Goal: Task Accomplishment & Management: Complete application form

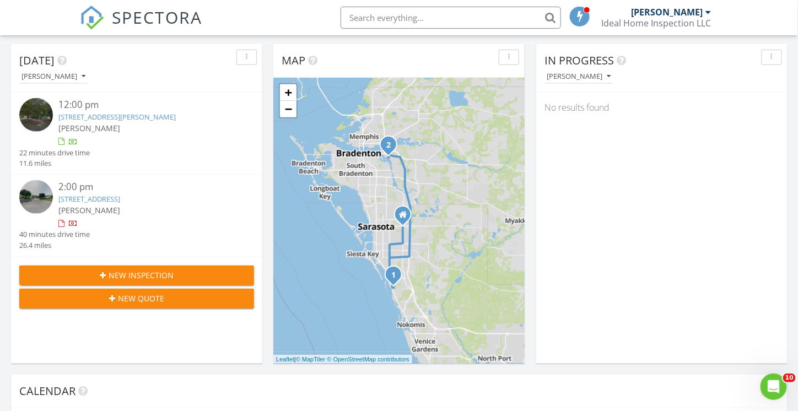
scroll to position [165, 0]
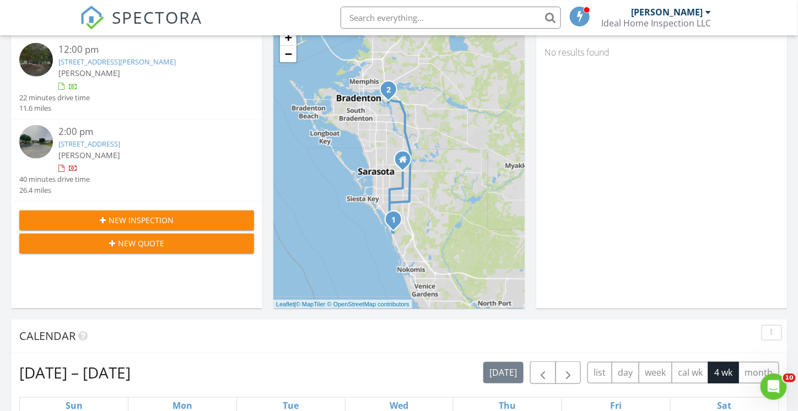
click at [124, 219] on span "New Inspection" at bounding box center [141, 220] width 65 height 12
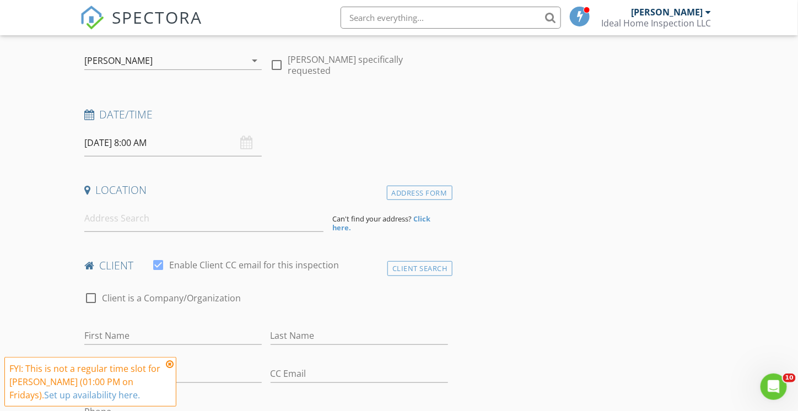
scroll to position [110, 0]
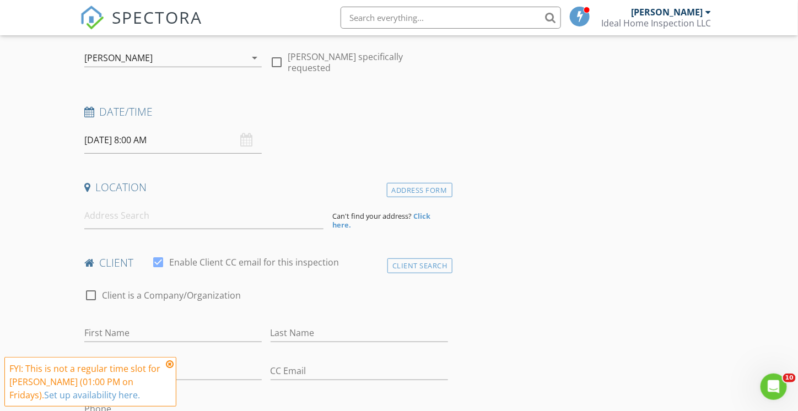
click at [170, 366] on icon at bounding box center [170, 364] width 8 height 9
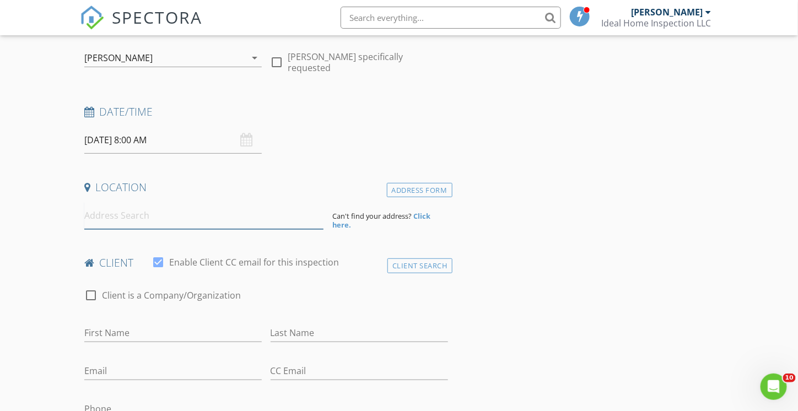
click at [121, 212] on input at bounding box center [203, 215] width 239 height 27
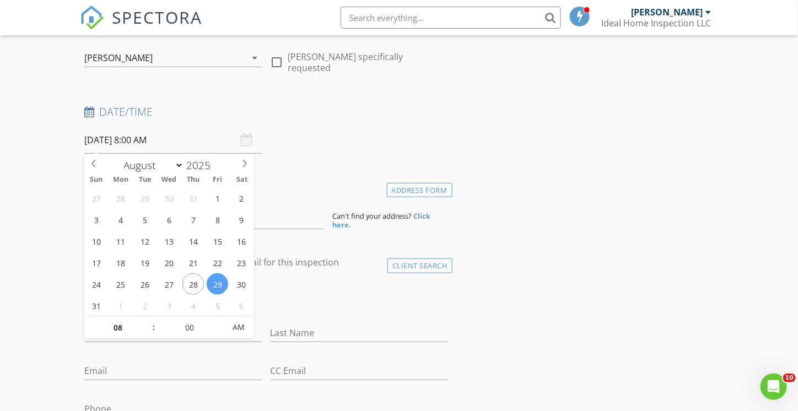
click at [181, 139] on input "08/29/2025 8:00 AM" at bounding box center [172, 140] width 177 height 27
click at [178, 139] on input "08/29/2025 8:00 AM" at bounding box center [172, 140] width 177 height 27
click at [181, 139] on input "08/29/2025 8:00 AM" at bounding box center [172, 140] width 177 height 27
type input "09"
type input "08/29/2025 9:00 AM"
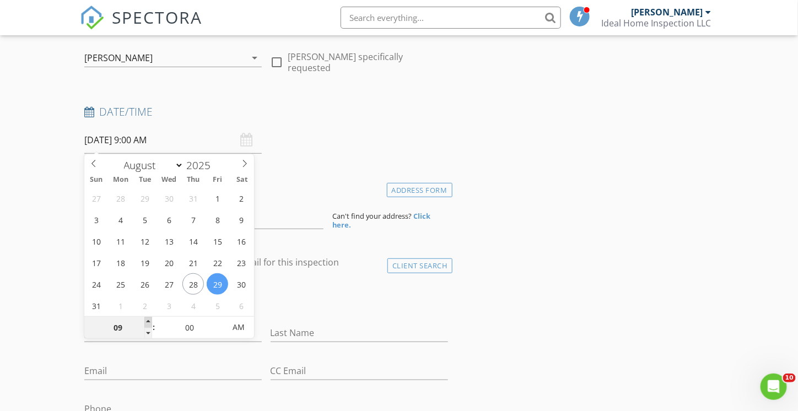
click at [147, 321] on span at bounding box center [148, 322] width 8 height 11
type input "10"
type input "08/29/2025 10:00 AM"
click at [147, 321] on span at bounding box center [148, 322] width 8 height 11
type input "11"
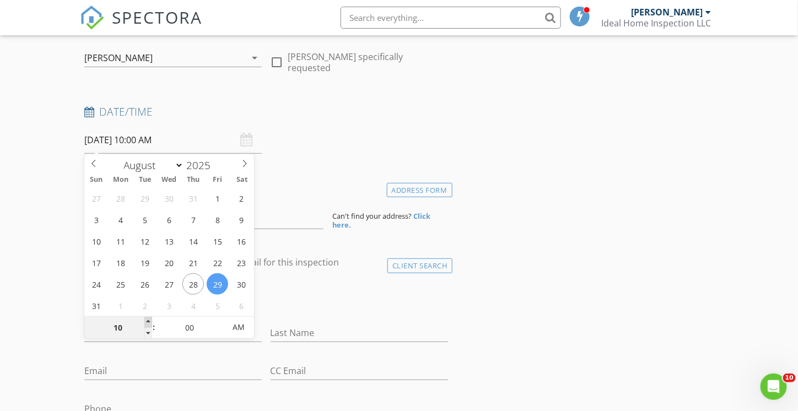
type input "08/29/2025 11:00 AM"
click at [147, 321] on span at bounding box center [148, 322] width 8 height 11
type input "12"
type input "08/29/2025 12:00 PM"
click at [147, 321] on span at bounding box center [148, 322] width 8 height 11
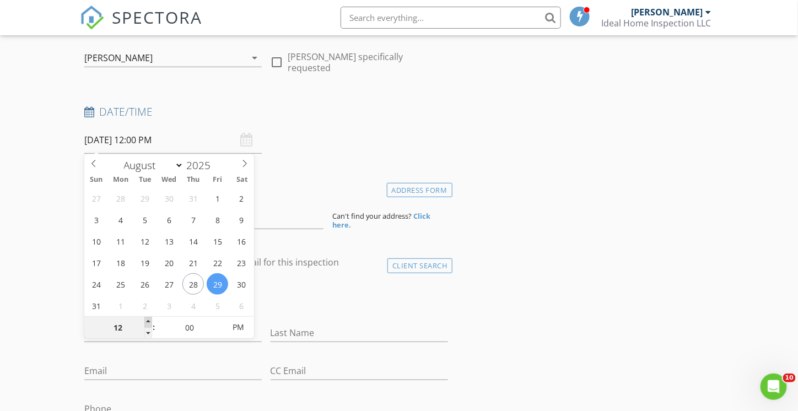
type input "01"
type input "08/29/2025 1:00 PM"
click at [147, 321] on span at bounding box center [148, 322] width 8 height 11
type input "02"
type input "08/29/2025 2:00 PM"
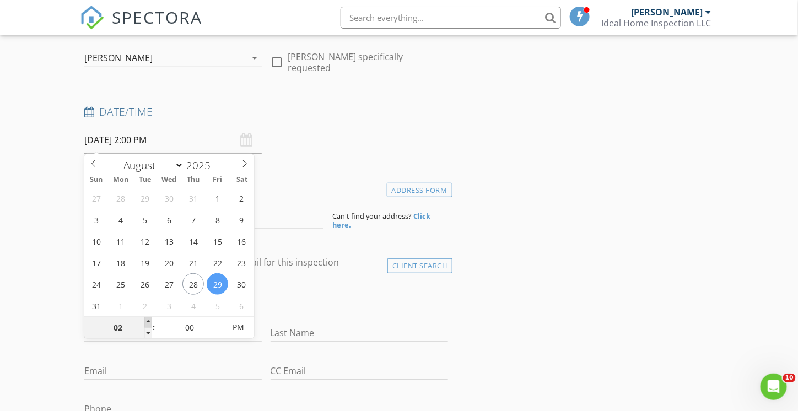
click at [147, 321] on span at bounding box center [148, 322] width 8 height 11
type input "03"
type input "08/29/2025 3:00 PM"
click at [147, 321] on span at bounding box center [148, 322] width 8 height 11
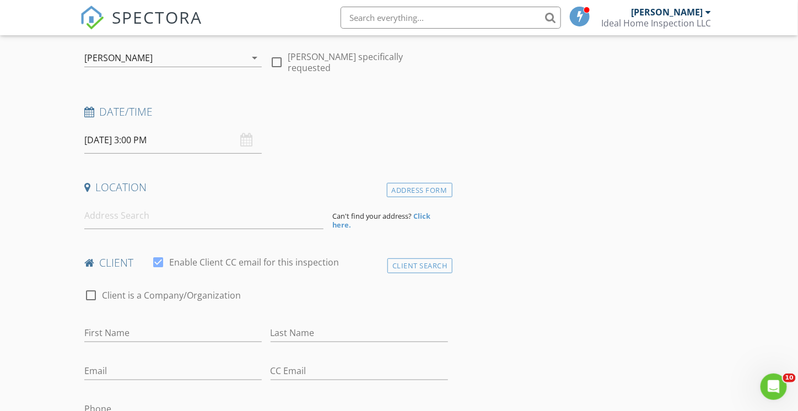
click at [371, 127] on div "Date/Time 08/29/2025 3:00 PM" at bounding box center [266, 129] width 372 height 49
drag, startPoint x: 145, startPoint y: 213, endPoint x: 150, endPoint y: 209, distance: 6.2
click at [147, 212] on input at bounding box center [203, 215] width 239 height 27
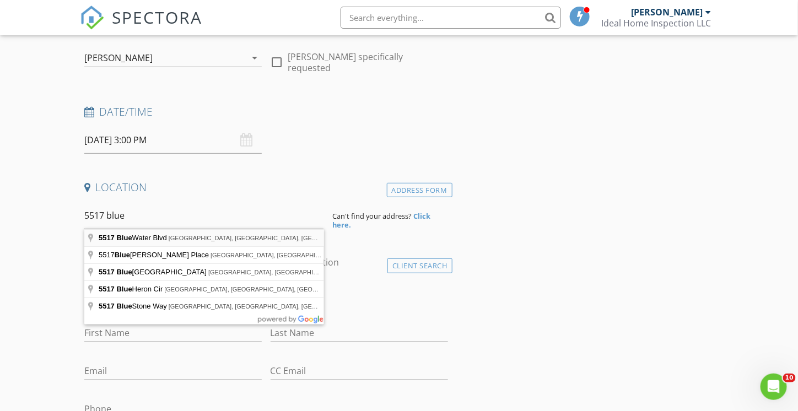
type input "5517 Blue Water Blvd, Sarasota, FL, USA"
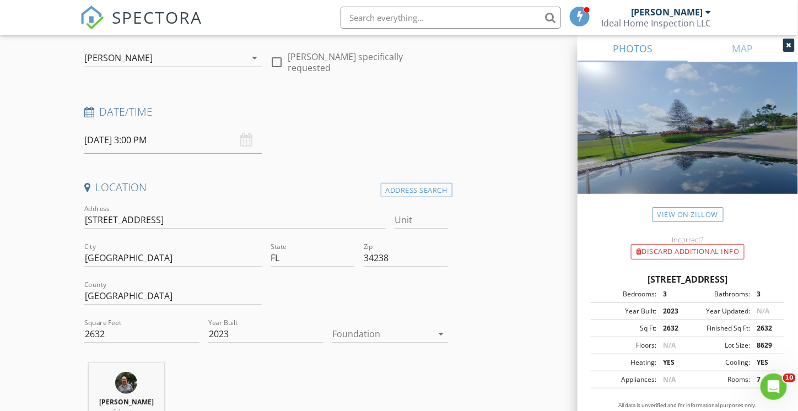
scroll to position [165, 0]
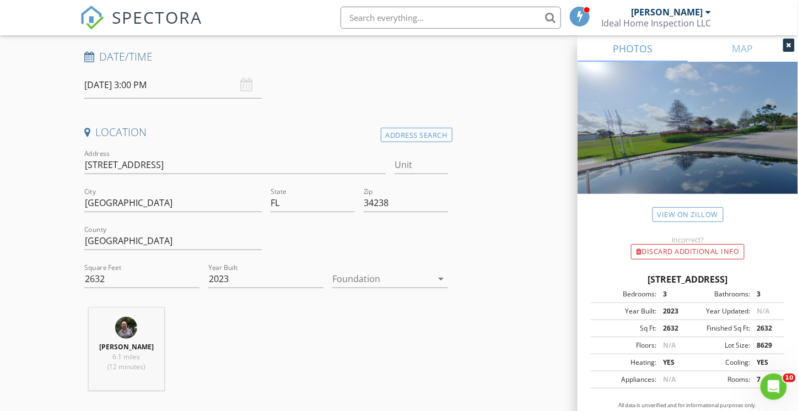
click at [443, 280] on icon "arrow_drop_down" at bounding box center [441, 278] width 13 height 13
click at [371, 333] on div "Slab" at bounding box center [390, 334] width 97 height 13
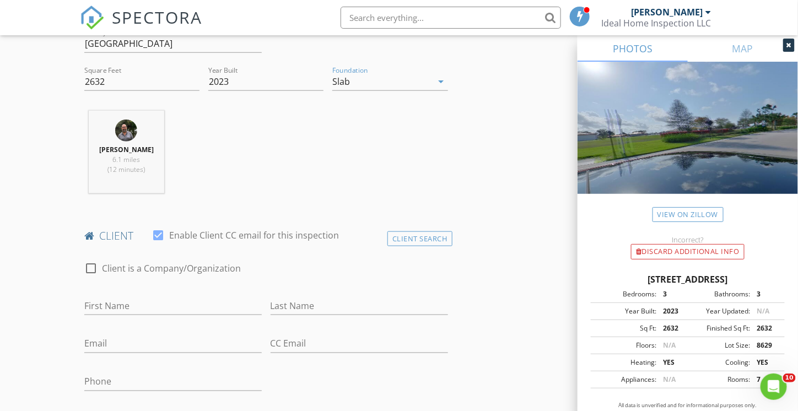
scroll to position [386, 0]
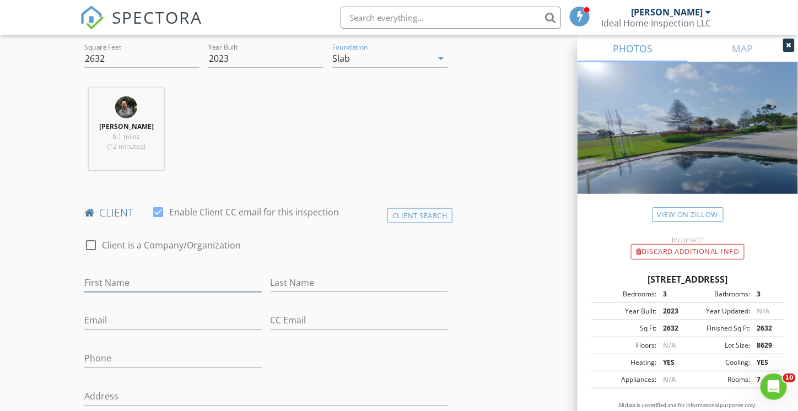
click at [111, 278] on input "First Name" at bounding box center [172, 283] width 177 height 18
type input "Kent"
click at [279, 279] on input "Last Name" at bounding box center [358, 283] width 177 height 18
type input "Novatny"
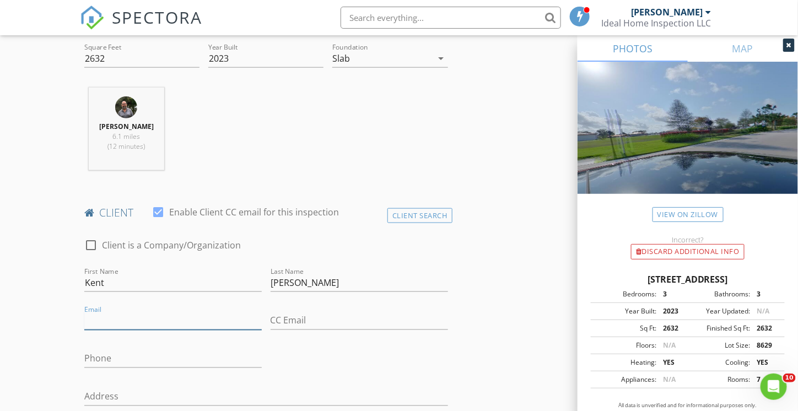
click at [108, 319] on input "Email" at bounding box center [172, 321] width 177 height 18
type input "kentnovatny@gmail.com"
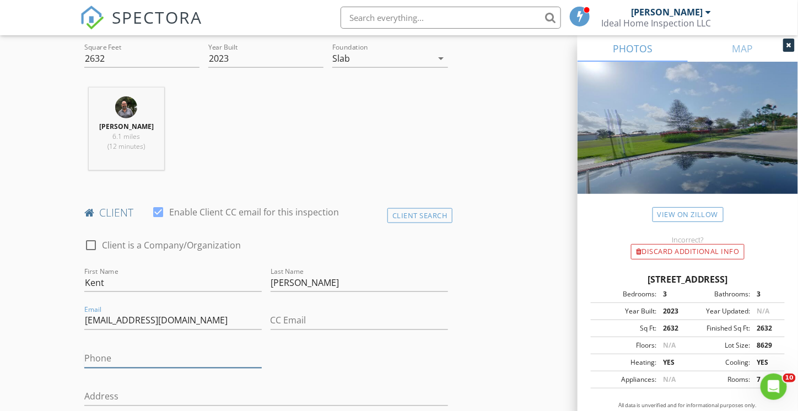
click at [136, 354] on input "Phone" at bounding box center [172, 359] width 177 height 18
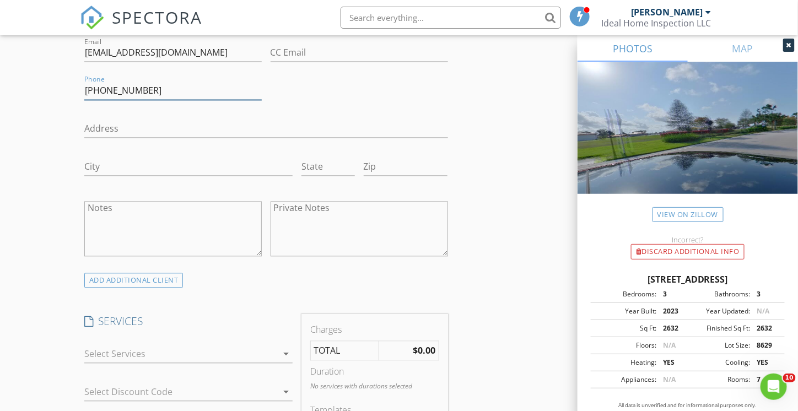
scroll to position [716, 0]
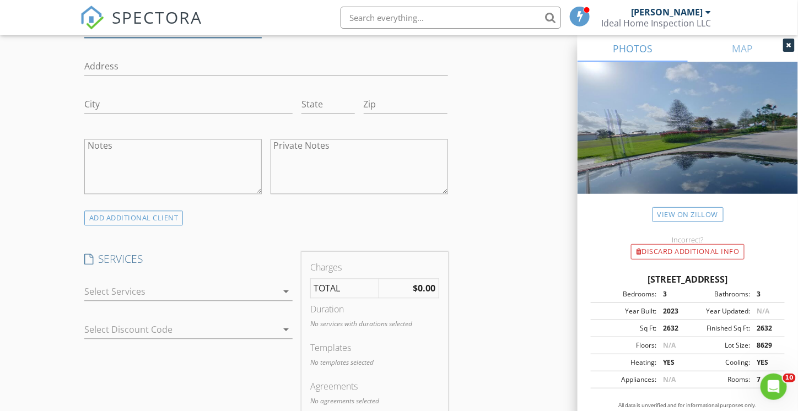
type input "773-569-9247"
click at [283, 290] on icon "arrow_drop_down" at bounding box center [285, 291] width 13 height 13
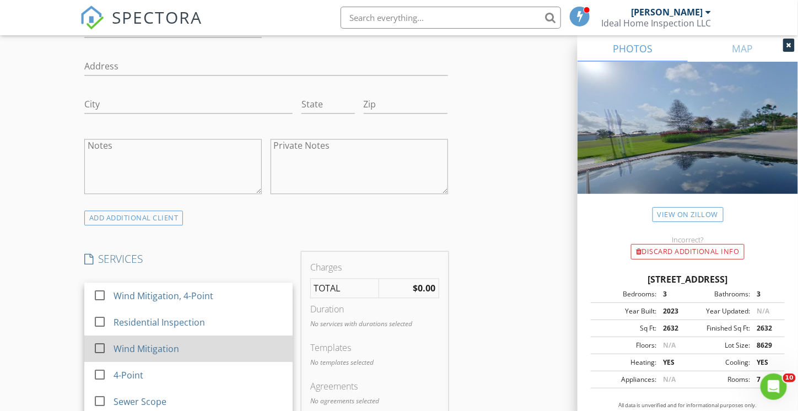
click at [175, 344] on div "Wind Mitigation" at bounding box center [146, 348] width 66 height 13
checkbox input "false"
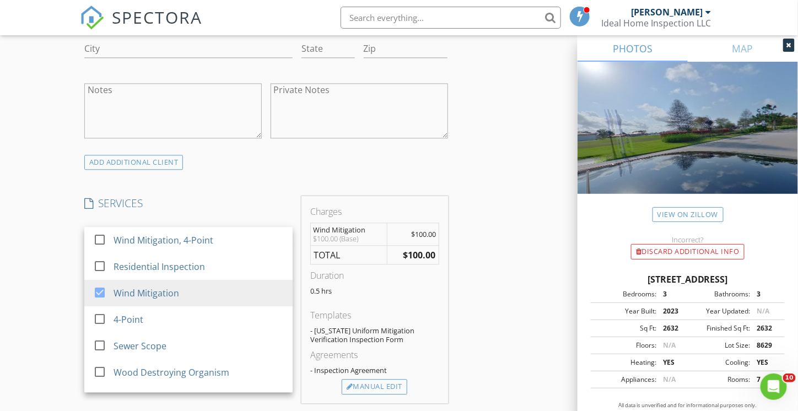
scroll to position [826, 0]
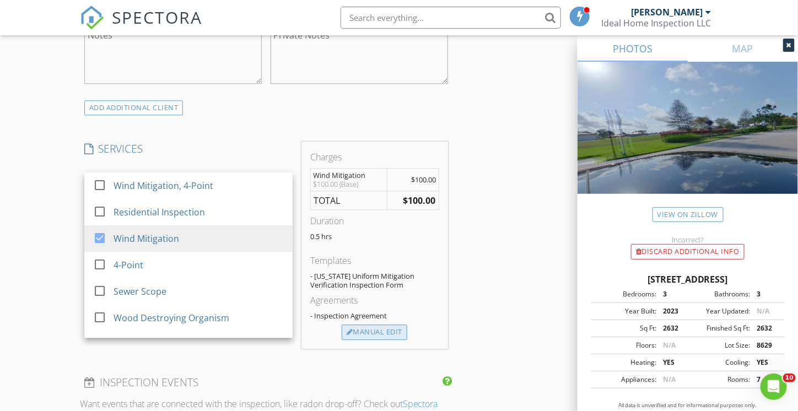
click at [369, 328] on div "Manual Edit" at bounding box center [375, 331] width 66 height 15
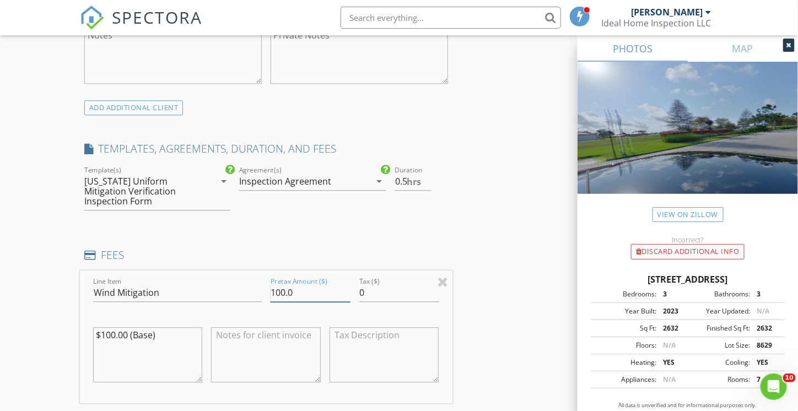
click at [285, 284] on input "100.0" at bounding box center [310, 293] width 80 height 18
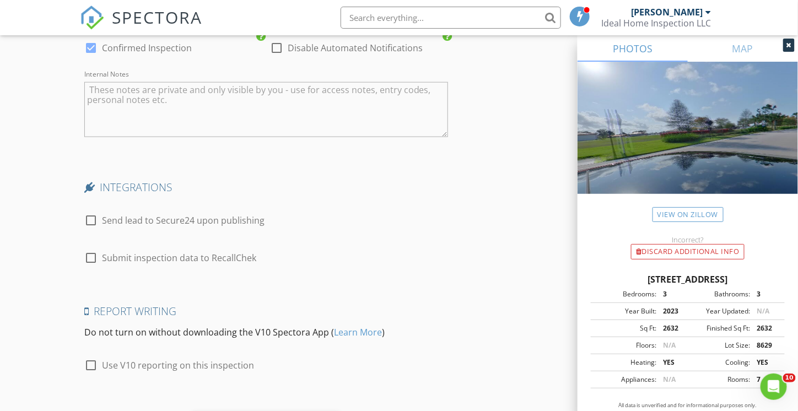
scroll to position [1826, 0]
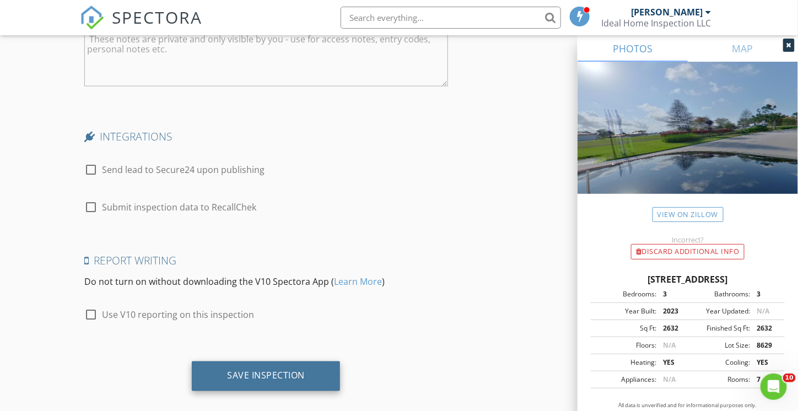
type input "125.0"
click at [258, 370] on div "Save Inspection" at bounding box center [266, 375] width 78 height 11
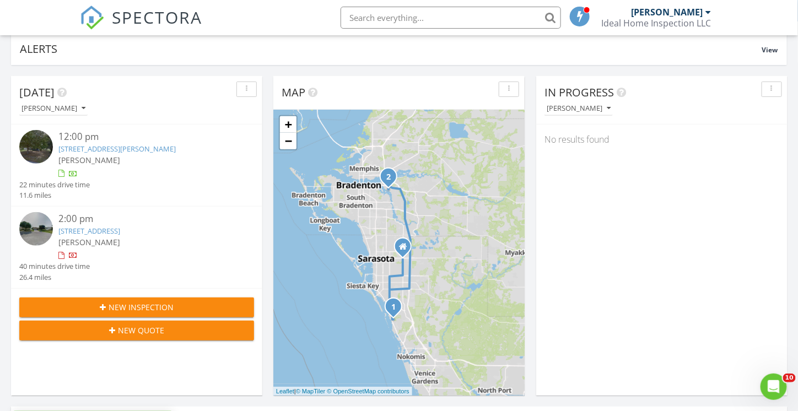
scroll to position [165, 0]
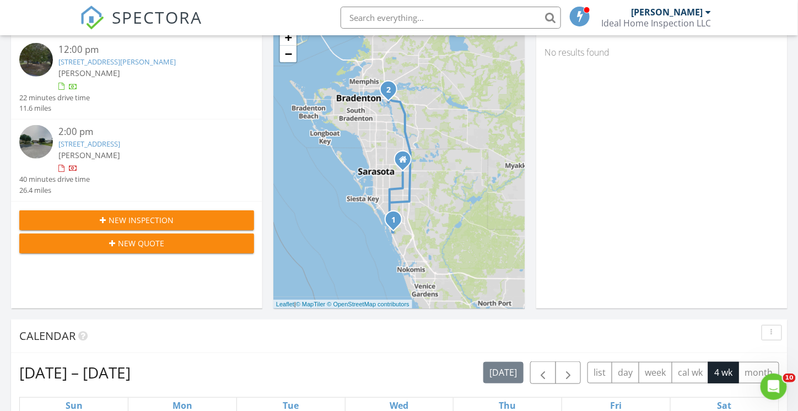
click at [123, 221] on span "New Inspection" at bounding box center [141, 220] width 65 height 12
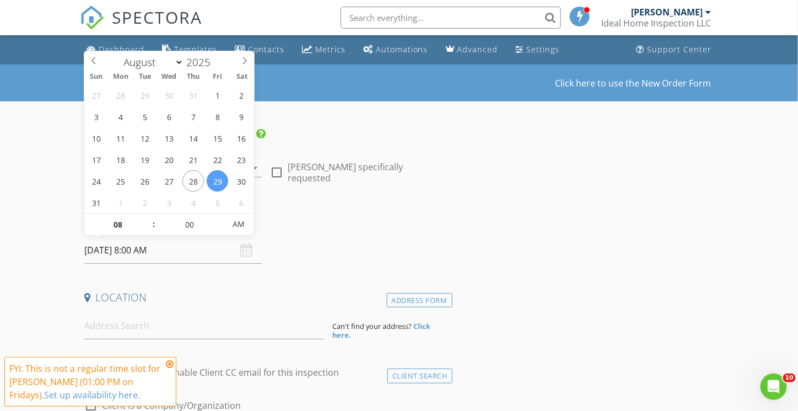
click at [134, 239] on input "[DATE] 8:00 AM" at bounding box center [172, 250] width 177 height 27
type input "[DATE] 8:00 AM"
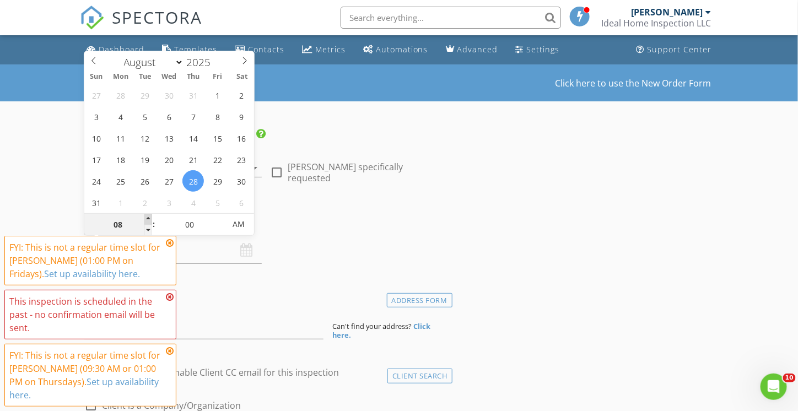
type input "09"
type input "[DATE] 9:00 AM"
click at [150, 219] on span at bounding box center [148, 219] width 8 height 11
type input "10"
type input "[DATE] 10:00 AM"
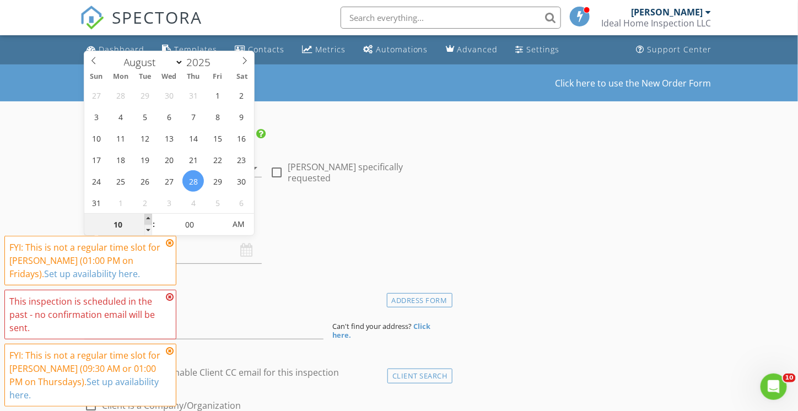
click at [150, 219] on span at bounding box center [148, 219] width 8 height 11
type input "11"
type input "08/28/2025 11:00 AM"
click at [150, 219] on span at bounding box center [148, 219] width 8 height 11
type input "12"
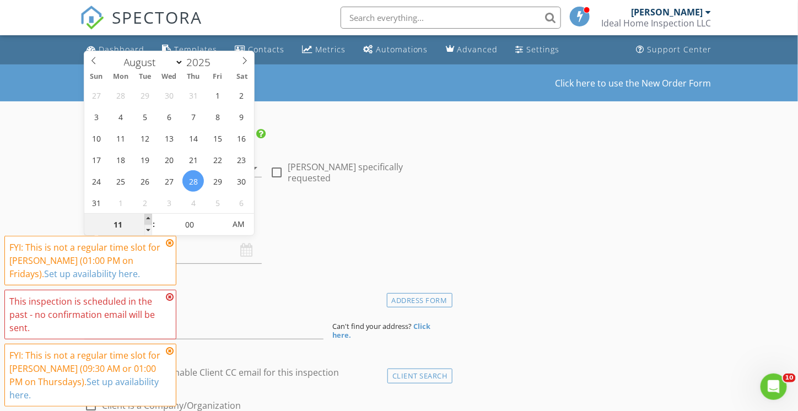
type input "08/28/2025 12:00 PM"
click at [150, 219] on span at bounding box center [148, 219] width 8 height 11
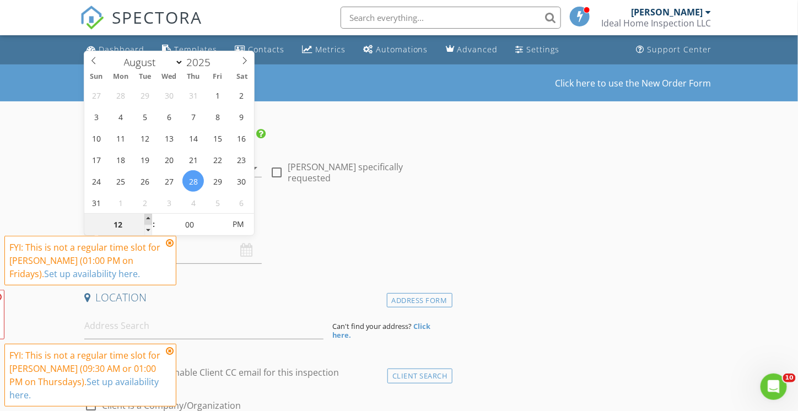
type input "01"
type input "08/28/2025 1:00 PM"
click at [150, 219] on span at bounding box center [148, 219] width 8 height 11
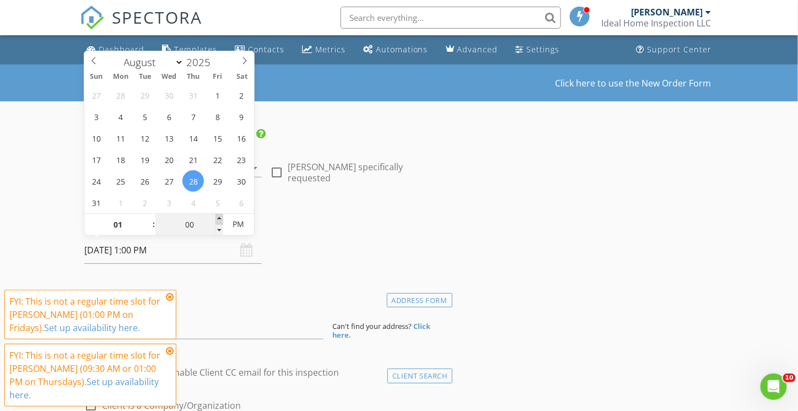
type input "05"
type input "08/28/2025 1:05 PM"
click at [221, 216] on span at bounding box center [219, 219] width 8 height 11
type input "10"
type input "08/28/2025 1:10 PM"
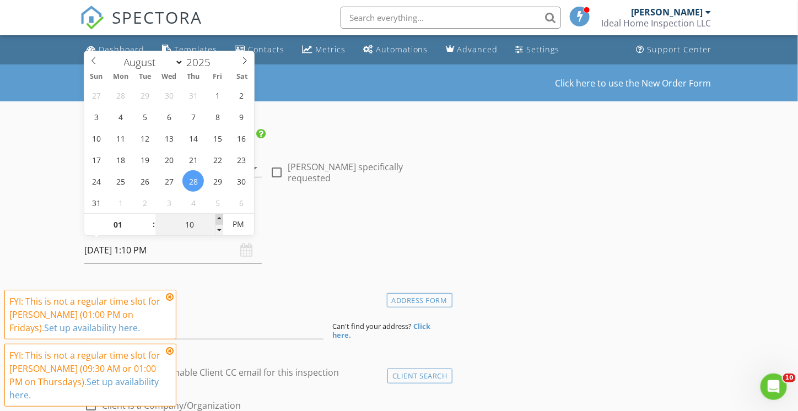
click at [221, 216] on span at bounding box center [219, 219] width 8 height 11
type input "15"
type input "08/28/2025 1:15 PM"
click at [221, 216] on span at bounding box center [219, 219] width 8 height 11
type input "20"
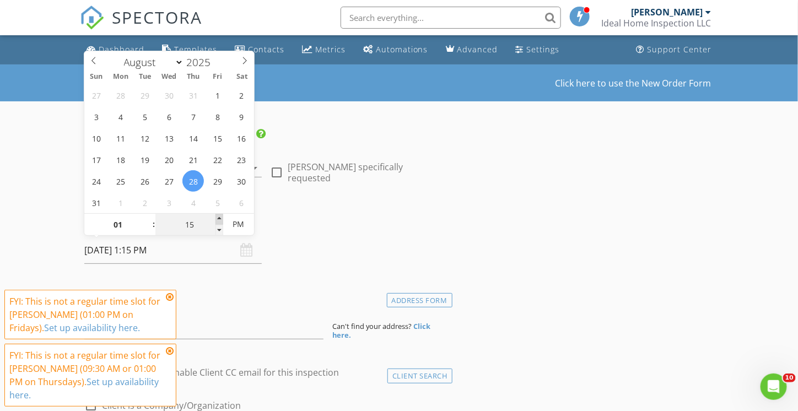
type input "08/28/2025 1:20 PM"
click at [221, 216] on span at bounding box center [219, 219] width 8 height 11
type input "25"
type input "08/28/2025 1:25 PM"
click at [221, 216] on span at bounding box center [219, 219] width 8 height 11
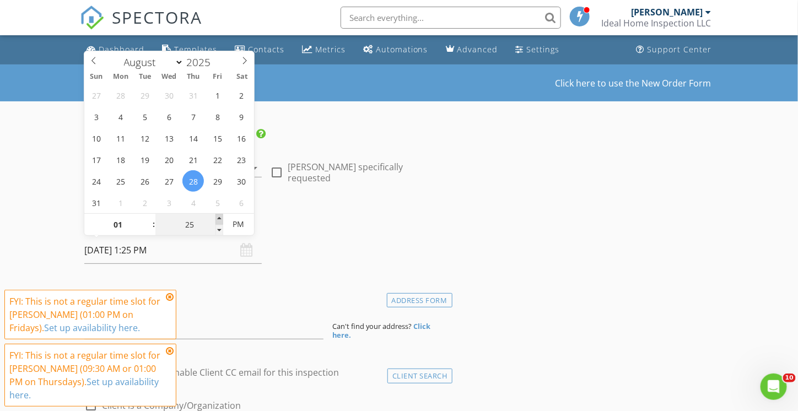
type input "30"
type input "[DATE] 1:30 PM"
click at [221, 216] on span at bounding box center [219, 219] width 8 height 11
click at [302, 225] on h4 "Date/Time" at bounding box center [266, 222] width 364 height 14
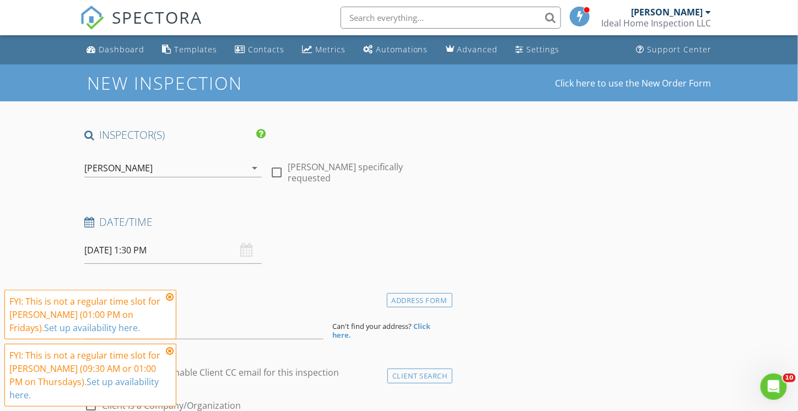
click at [170, 296] on icon at bounding box center [170, 296] width 8 height 9
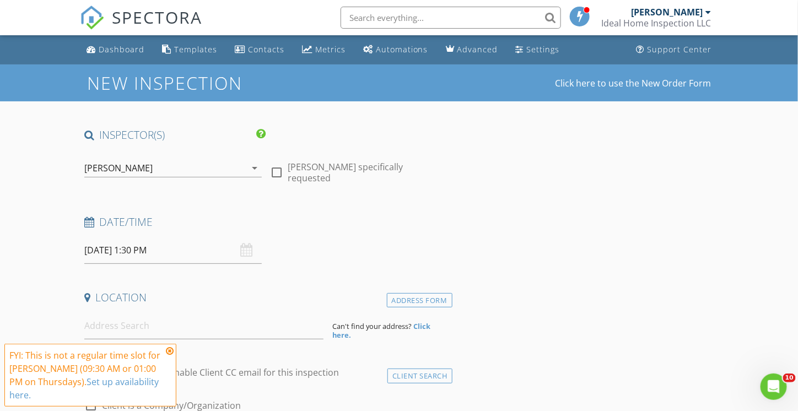
click at [170, 353] on icon at bounding box center [170, 350] width 8 height 9
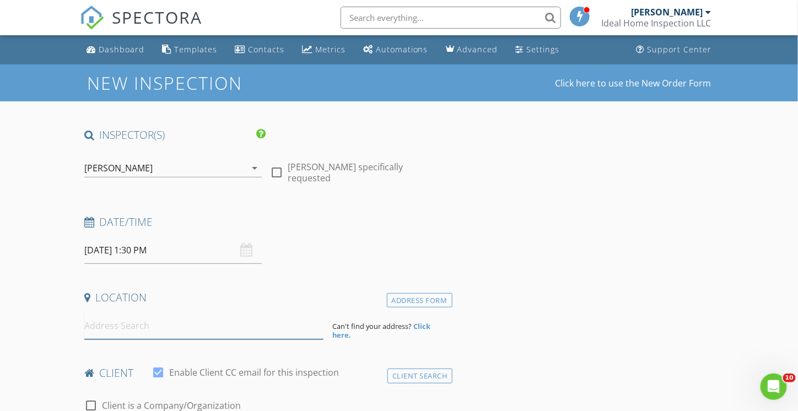
click at [139, 334] on input at bounding box center [203, 325] width 239 height 27
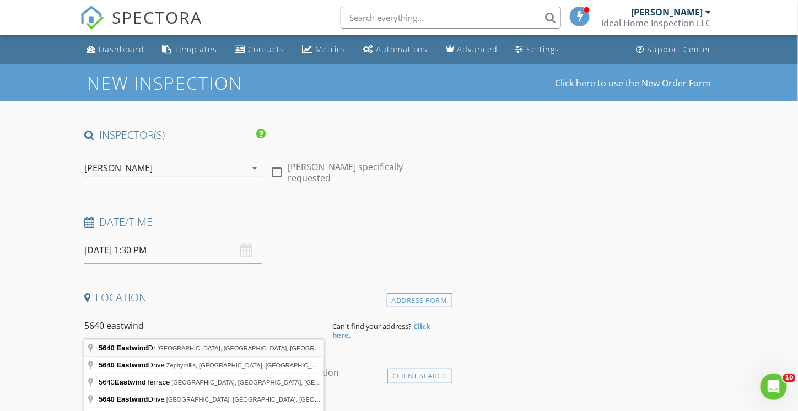
type input "5640 Eastwind Dr, Sarasota, FL, USA"
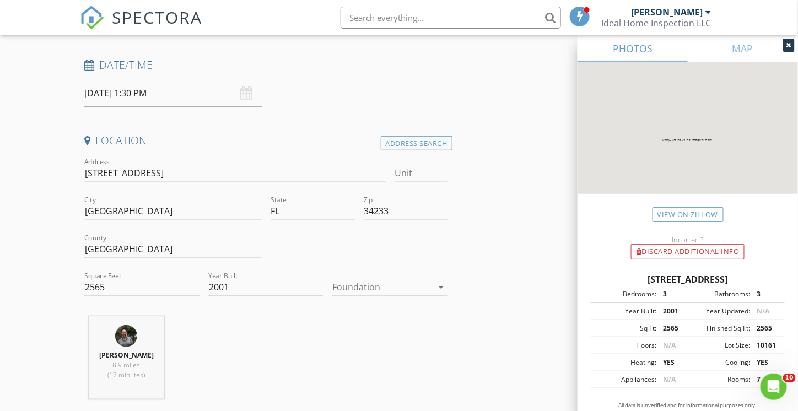
scroll to position [220, 0]
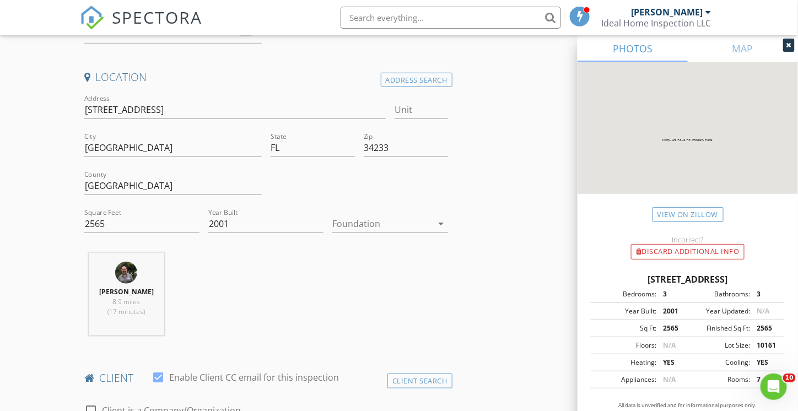
click at [441, 224] on icon "arrow_drop_down" at bounding box center [441, 223] width 13 height 13
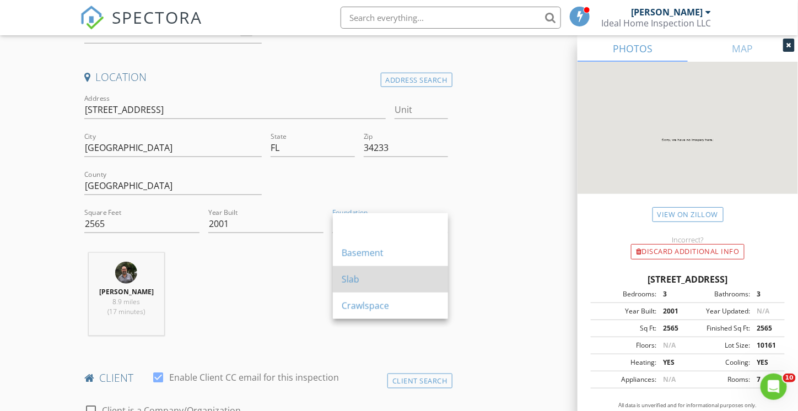
click at [357, 280] on div "Slab" at bounding box center [390, 279] width 97 height 13
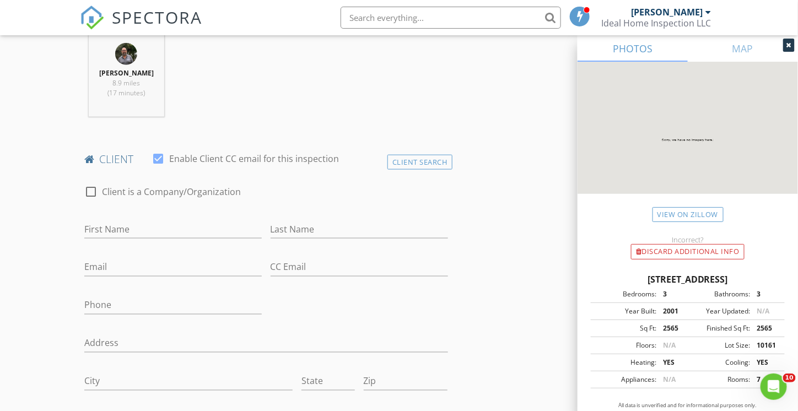
scroll to position [441, 0]
click at [130, 229] on input "First Name" at bounding box center [172, 228] width 177 height 18
type input "Thao"
click at [292, 225] on input "Last Name" at bounding box center [358, 228] width 177 height 18
type input "Nguyen"
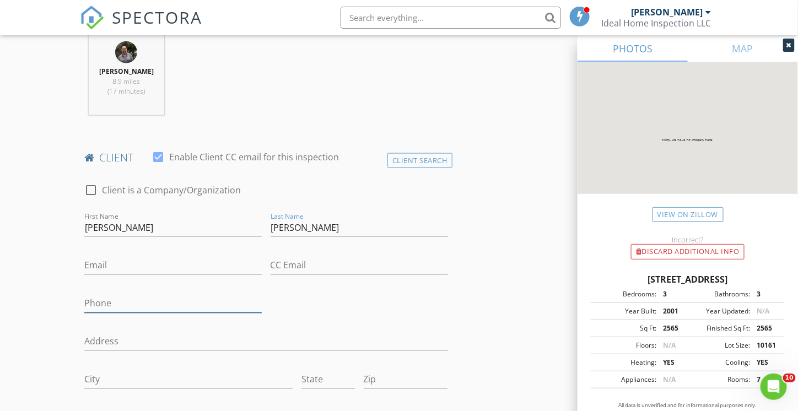
click at [140, 301] on input "Phone" at bounding box center [172, 304] width 177 height 18
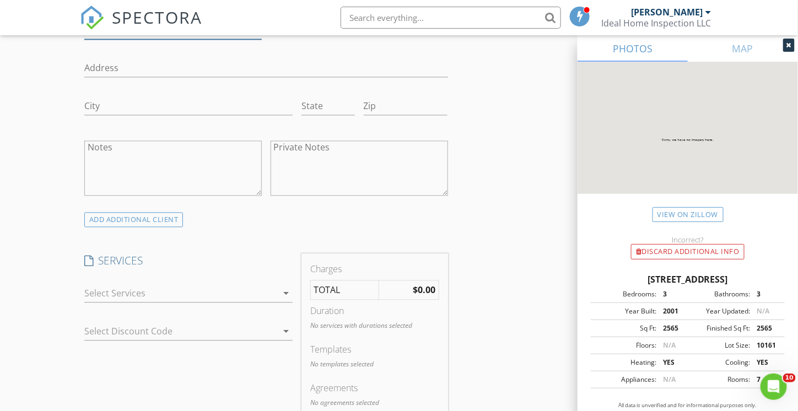
scroll to position [771, 0]
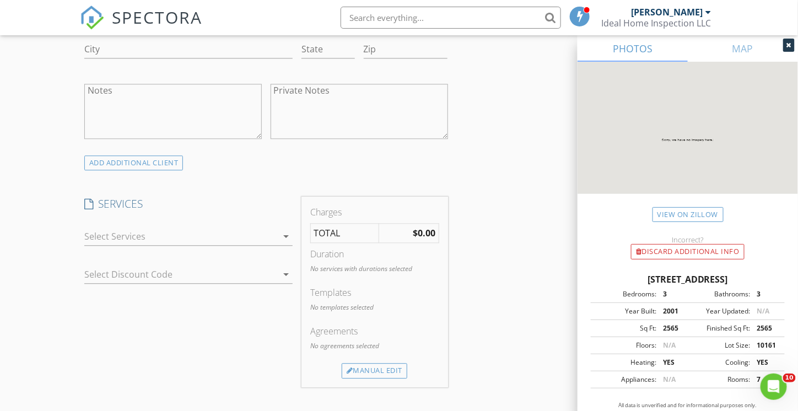
type input "941-724-9902"
click at [288, 232] on icon "arrow_drop_down" at bounding box center [285, 236] width 13 height 13
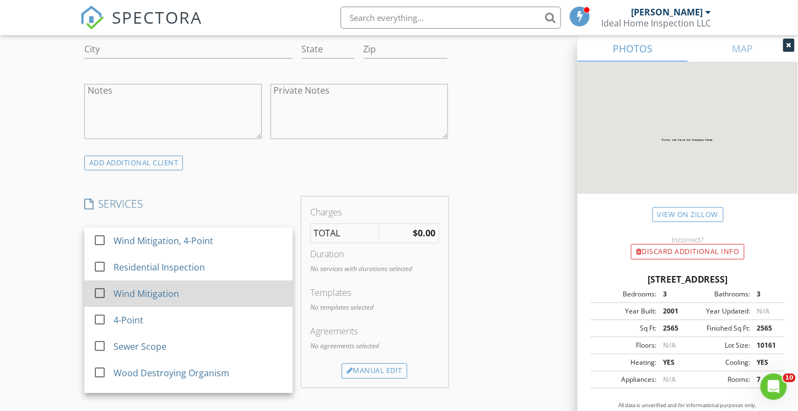
click at [158, 295] on div "Wind Mitigation" at bounding box center [146, 293] width 66 height 13
checkbox input "false"
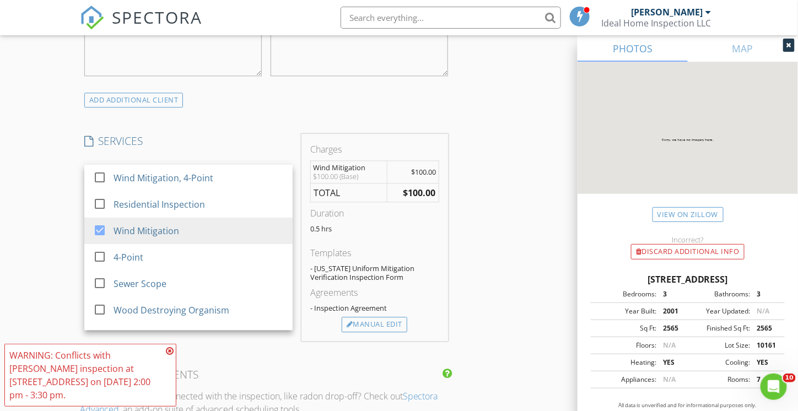
scroll to position [881, 0]
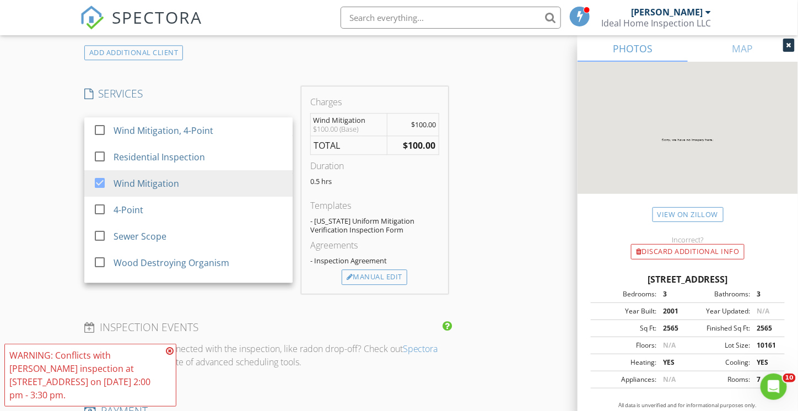
click at [170, 355] on icon at bounding box center [170, 350] width 8 height 9
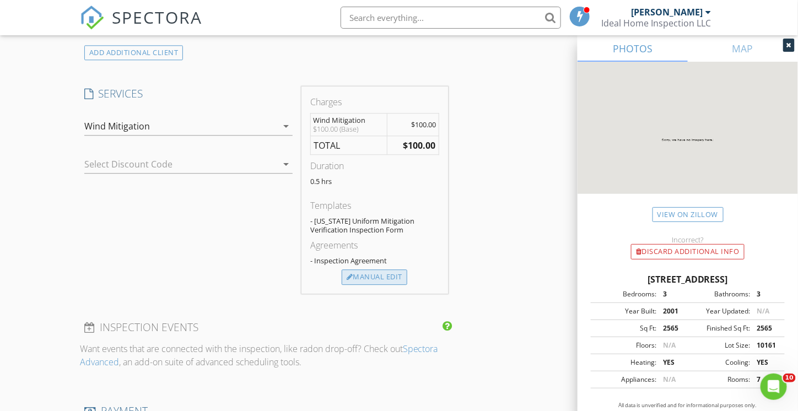
click at [371, 278] on div "Manual Edit" at bounding box center [375, 276] width 66 height 15
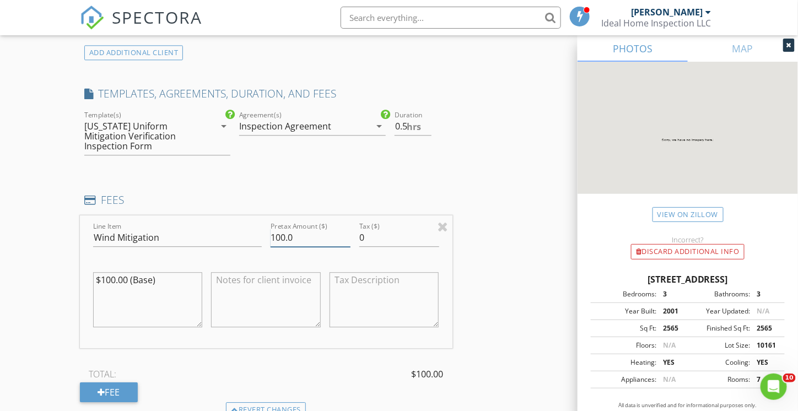
click at [281, 229] on input "100.0" at bounding box center [310, 238] width 80 height 18
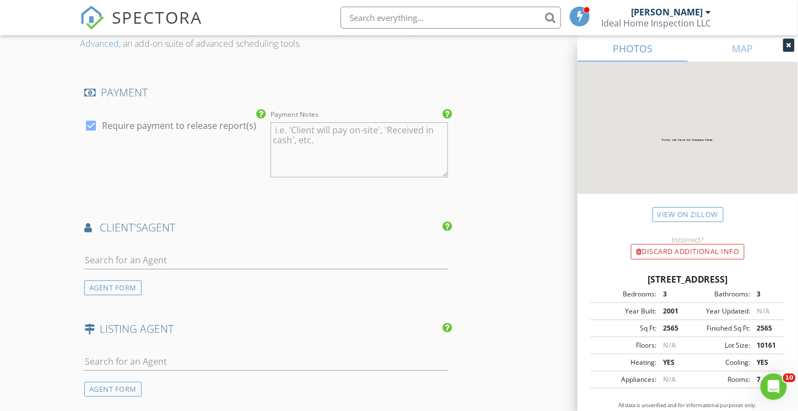
scroll to position [1377, 0]
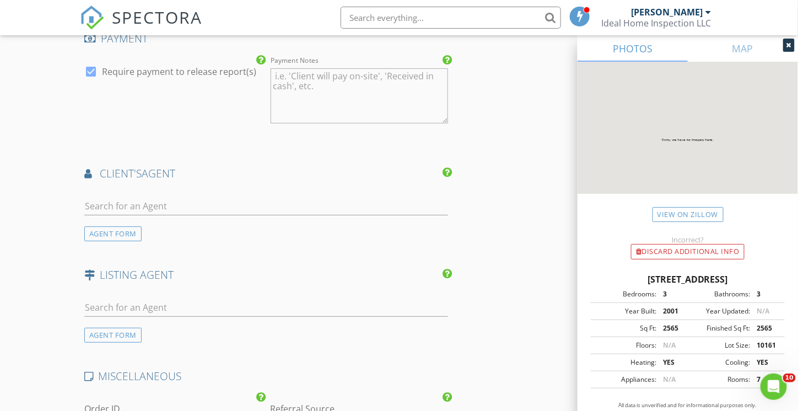
type input "150.0"
click at [108, 197] on input "text" at bounding box center [266, 206] width 364 height 18
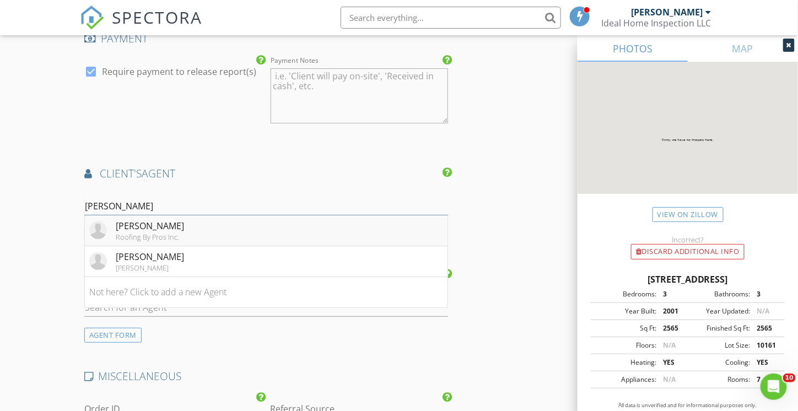
type input "juan"
click at [121, 219] on div "Juan Esteban" at bounding box center [150, 225] width 68 height 13
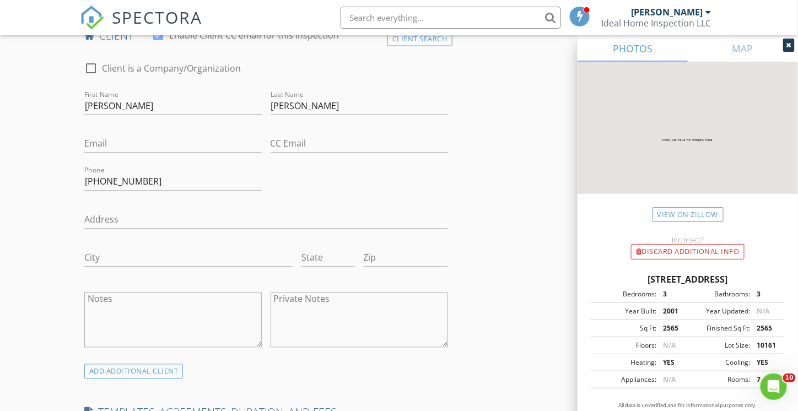
scroll to position [551, 0]
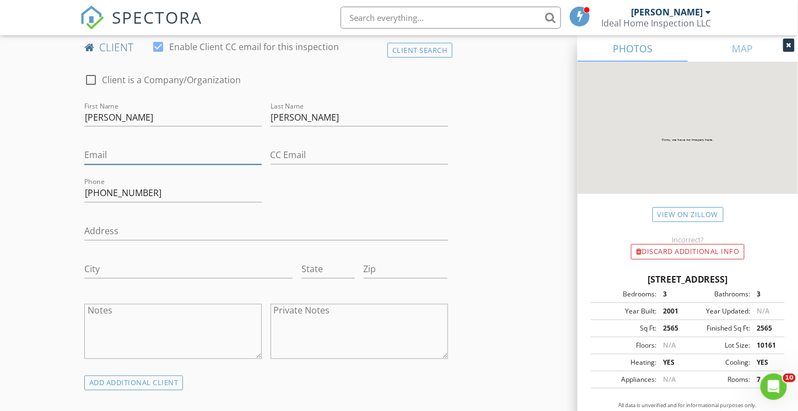
click at [124, 148] on input "Email" at bounding box center [172, 156] width 177 height 18
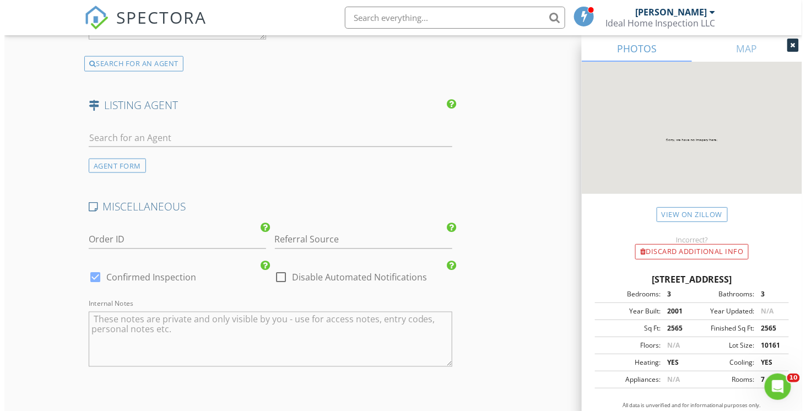
scroll to position [2151, 0]
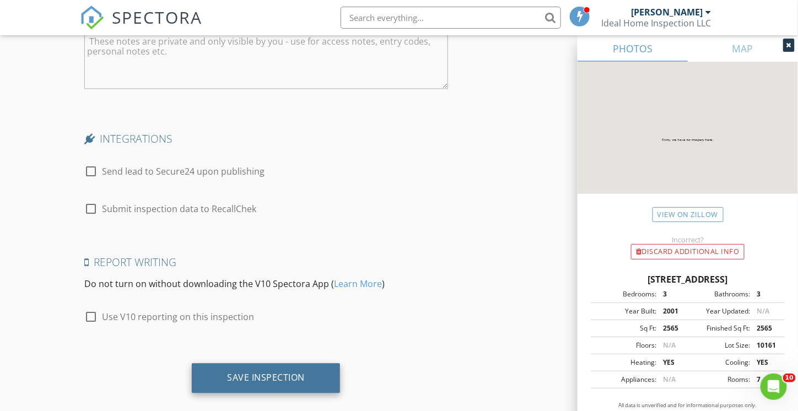
type input "thauvu@hotmail.com"
click at [275, 372] on div "Save Inspection" at bounding box center [266, 377] width 78 height 11
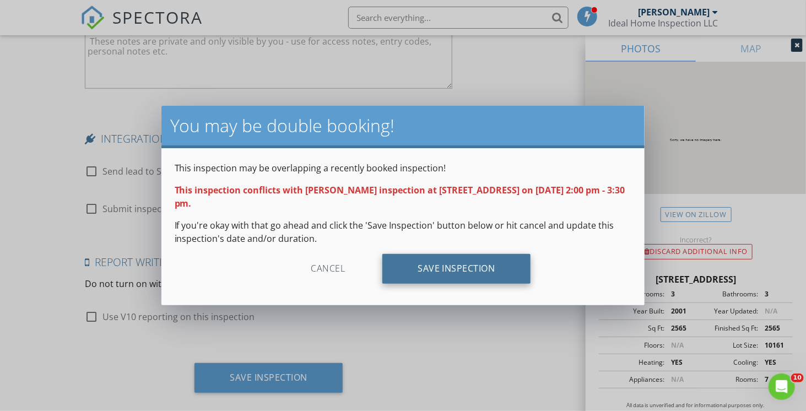
click at [441, 276] on div "Save Inspection" at bounding box center [456, 269] width 148 height 30
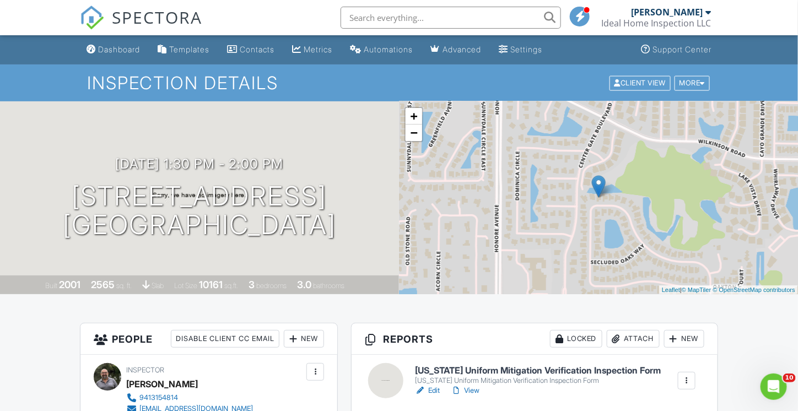
click at [115, 54] on link "Dashboard" at bounding box center [113, 50] width 62 height 20
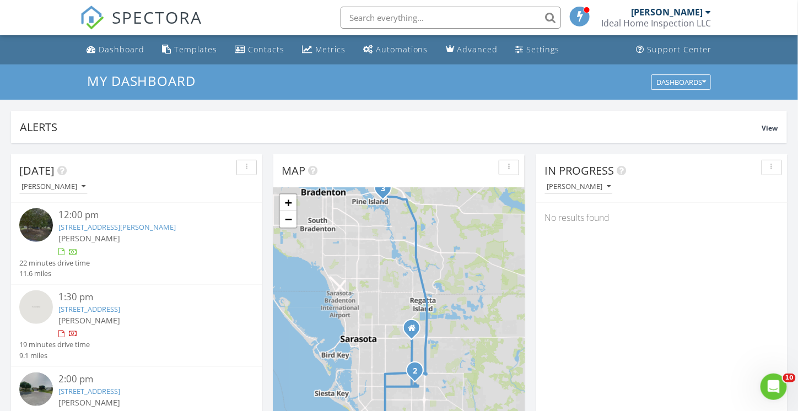
scroll to position [35, 0]
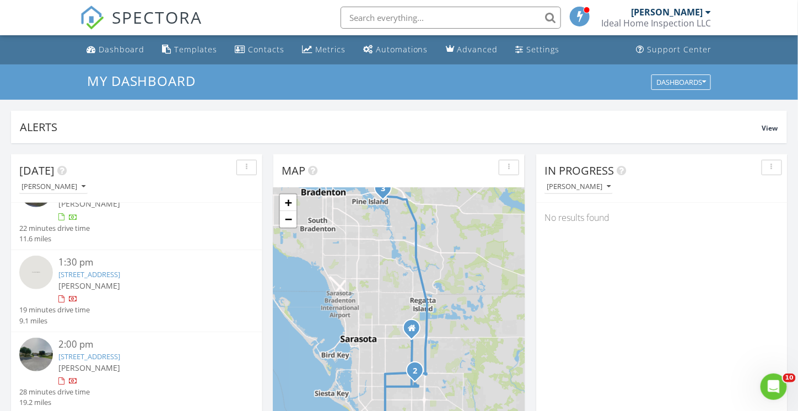
click at [80, 352] on link "[STREET_ADDRESS]" at bounding box center [89, 356] width 62 height 10
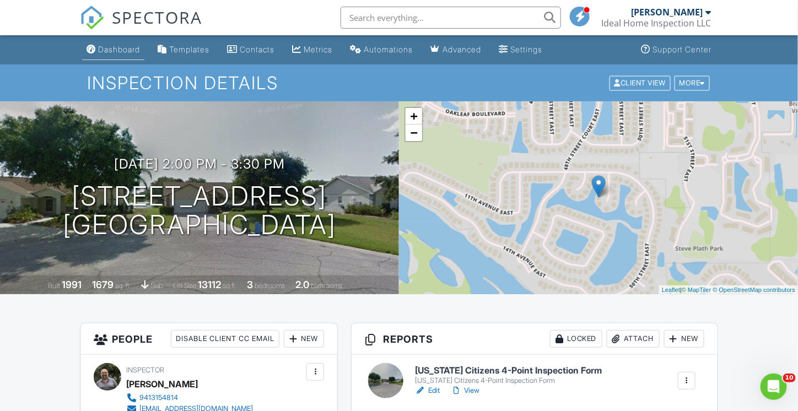
click at [120, 52] on div "Dashboard" at bounding box center [119, 49] width 42 height 9
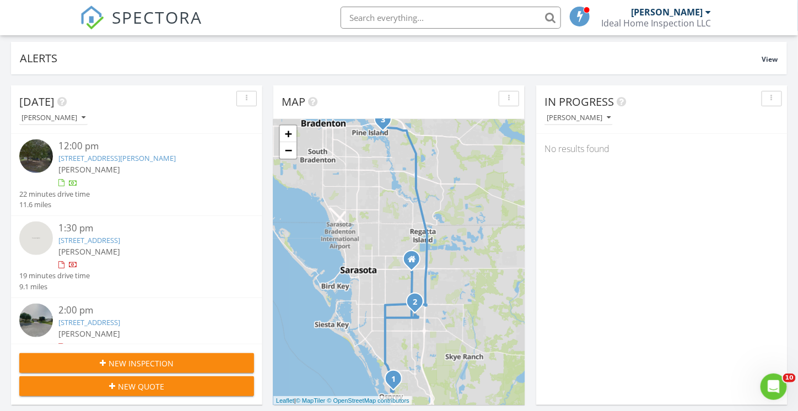
scroll to position [55, 0]
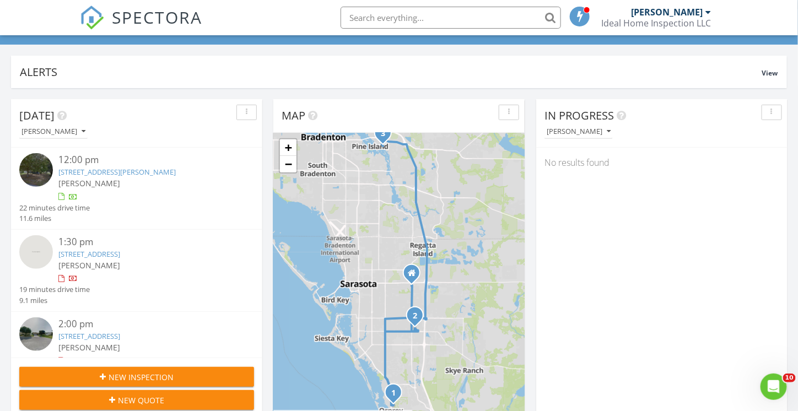
click at [78, 176] on link "[STREET_ADDRESS][PERSON_NAME]" at bounding box center [116, 172] width 117 height 10
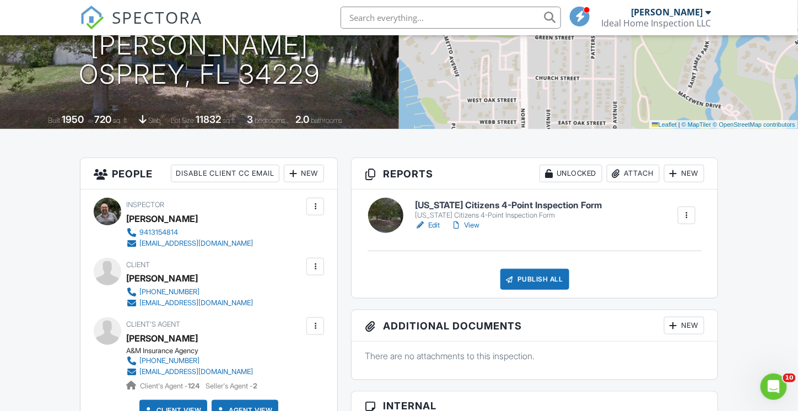
scroll to position [55, 0]
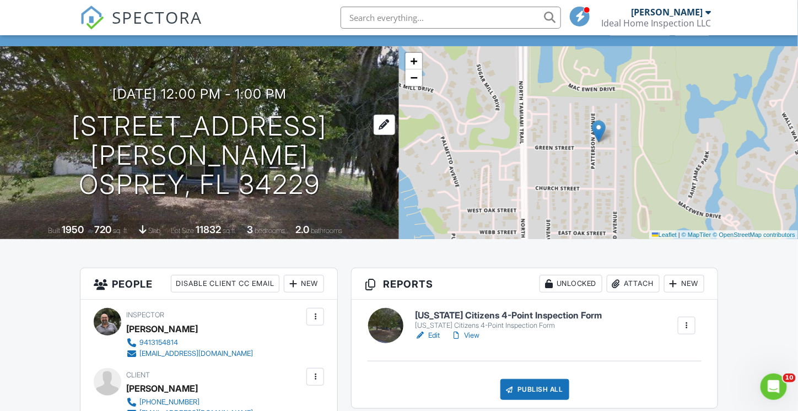
click at [146, 139] on h1 "410 Patterson Ave Osprey, FL 34229" at bounding box center [200, 155] width 364 height 87
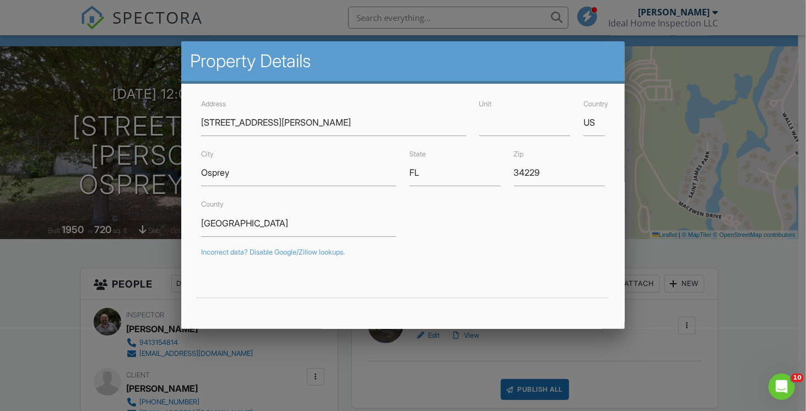
click at [50, 100] on div at bounding box center [403, 202] width 806 height 514
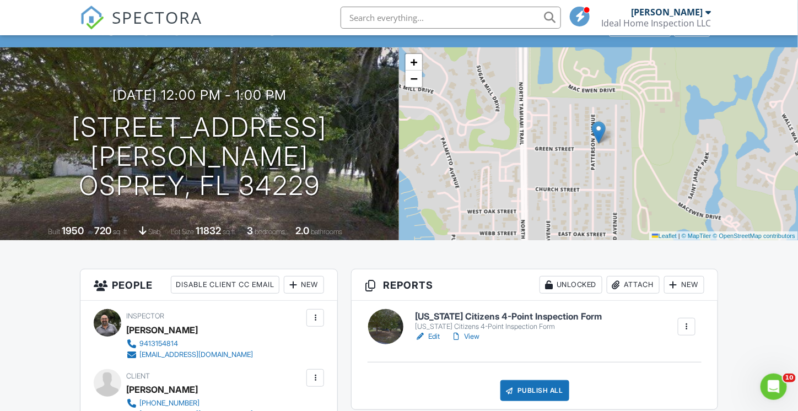
scroll to position [0, 0]
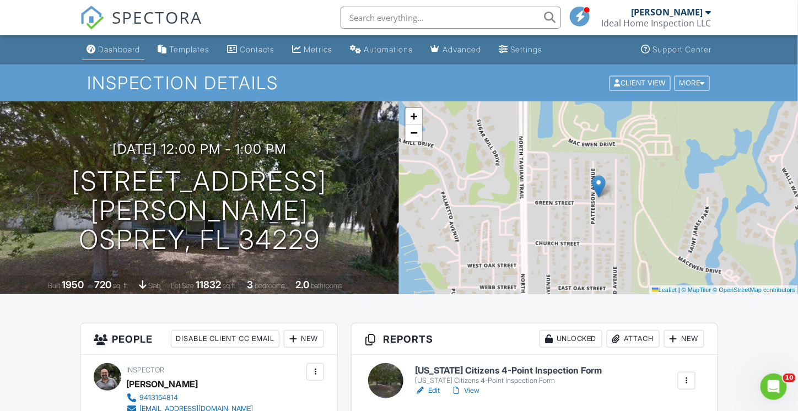
click at [115, 51] on div "Dashboard" at bounding box center [119, 49] width 42 height 9
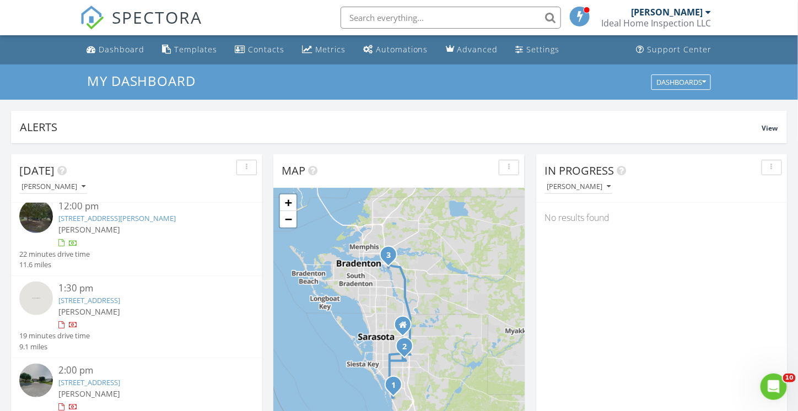
scroll to position [35, 0]
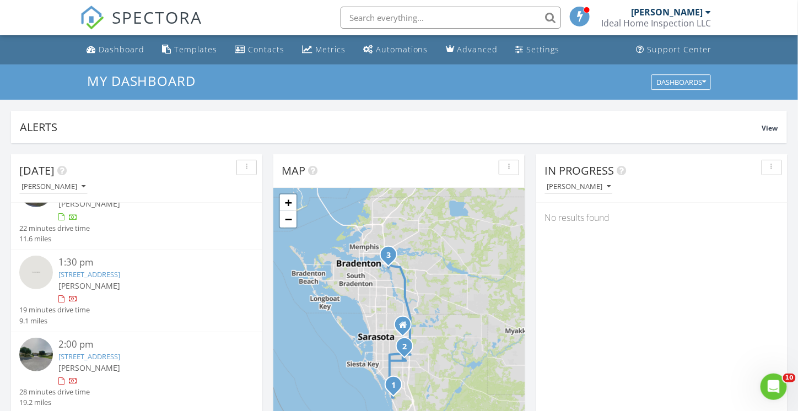
click at [63, 355] on link "916 48th St Dr E, Bradenton, FL 34208" at bounding box center [89, 356] width 62 height 10
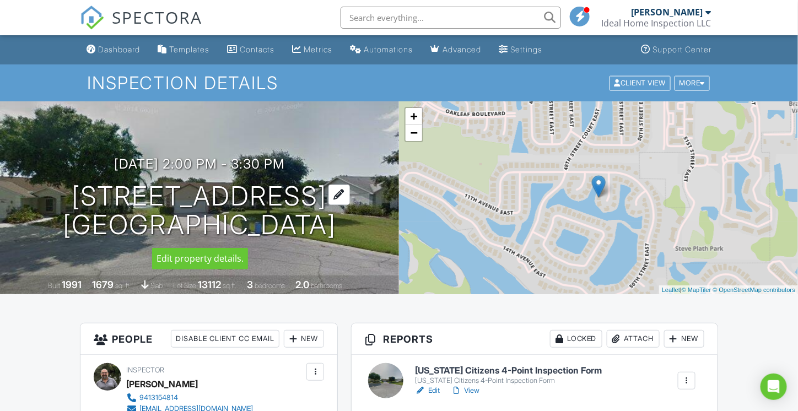
click at [150, 201] on h1 "916 48th St Dr E Bradenton, FL 34208" at bounding box center [199, 211] width 273 height 58
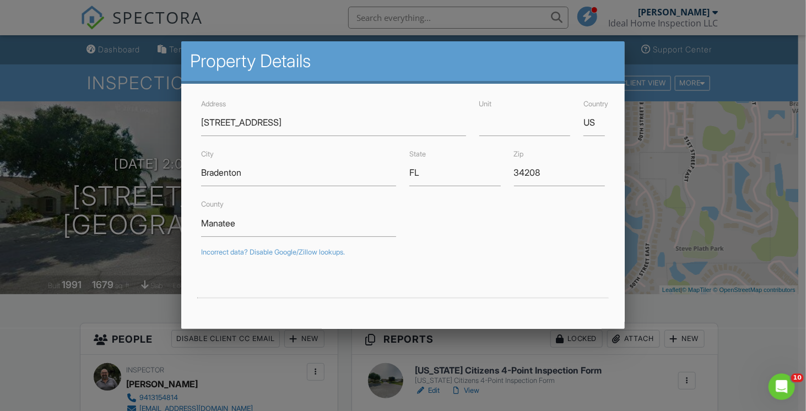
click at [745, 251] on div at bounding box center [403, 202] width 806 height 514
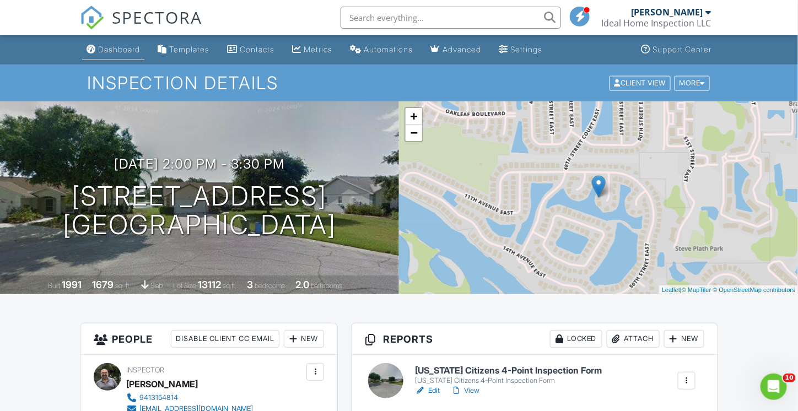
click at [118, 51] on div "Dashboard" at bounding box center [119, 49] width 42 height 9
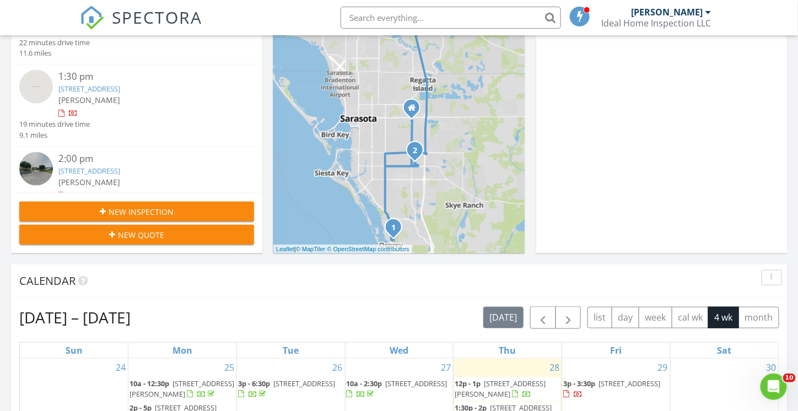
scroll to position [330, 0]
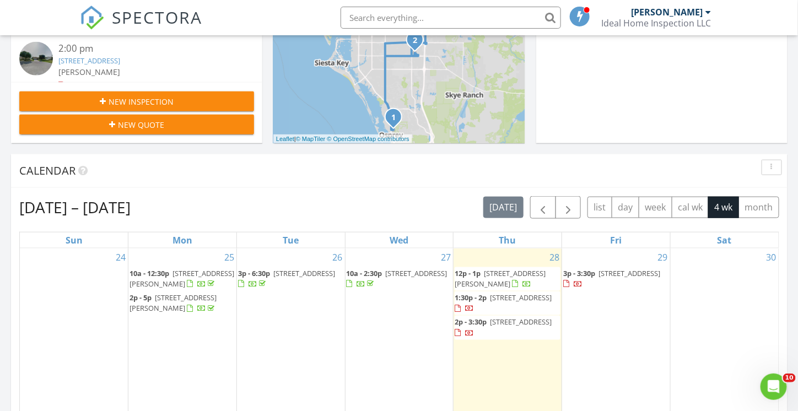
click at [142, 102] on span "New Inspection" at bounding box center [141, 102] width 65 height 12
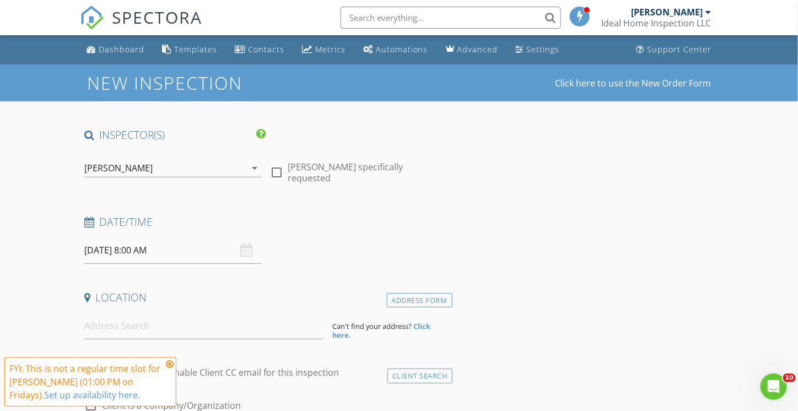
click at [120, 252] on input "08/29/2025 8:00 AM" at bounding box center [172, 250] width 177 height 27
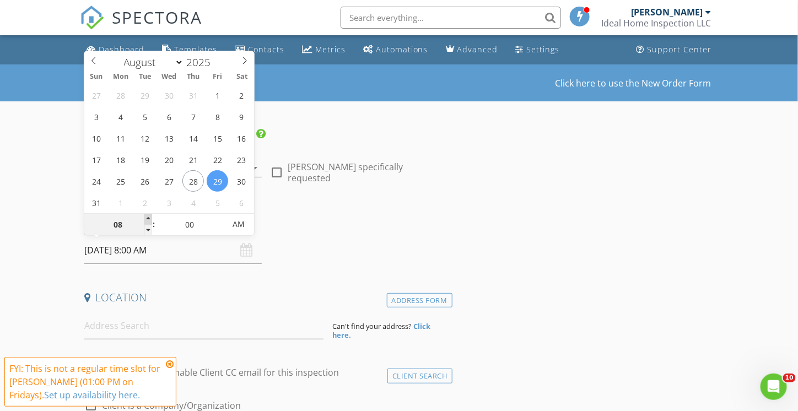
type input "09"
type input "08/29/2025 9:00 AM"
click at [149, 219] on span at bounding box center [148, 219] width 8 height 11
type input "10"
type input "08/29/2025 10:00 AM"
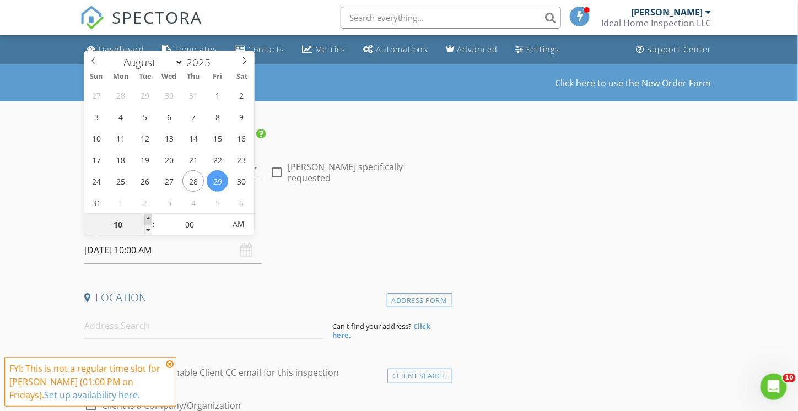
click at [149, 219] on span at bounding box center [148, 219] width 8 height 11
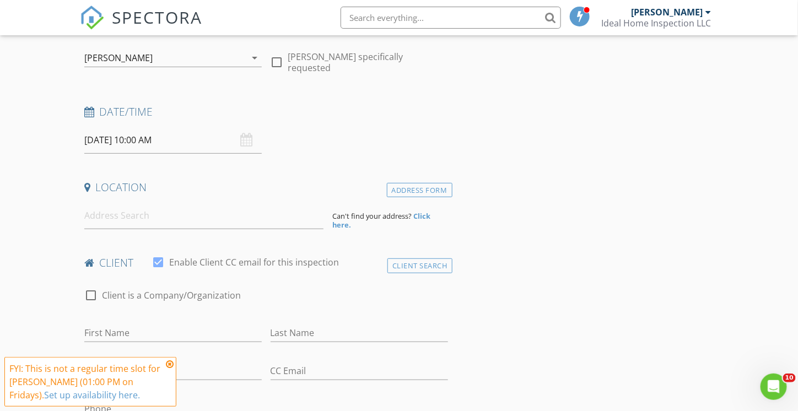
scroll to position [165, 0]
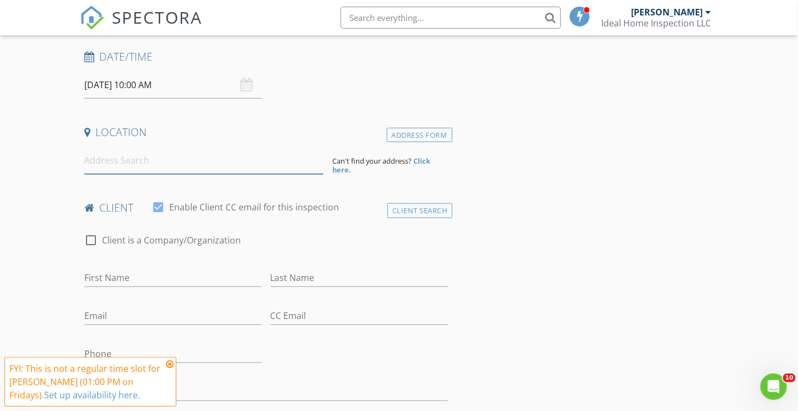
click at [124, 166] on input at bounding box center [203, 160] width 239 height 27
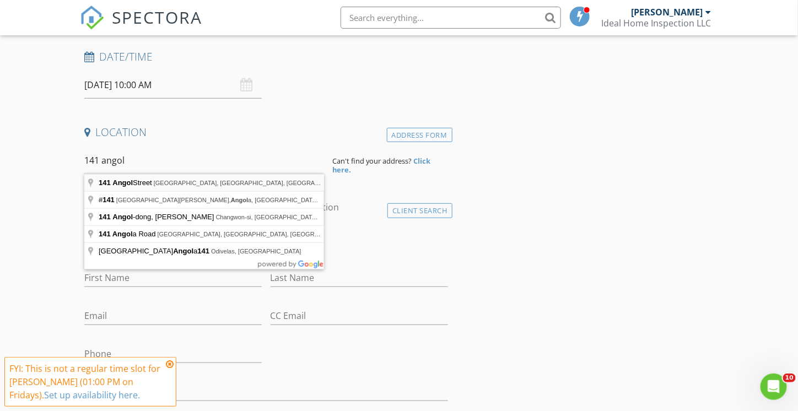
type input "141 Angol Street, Punta Gorda, FL, USA"
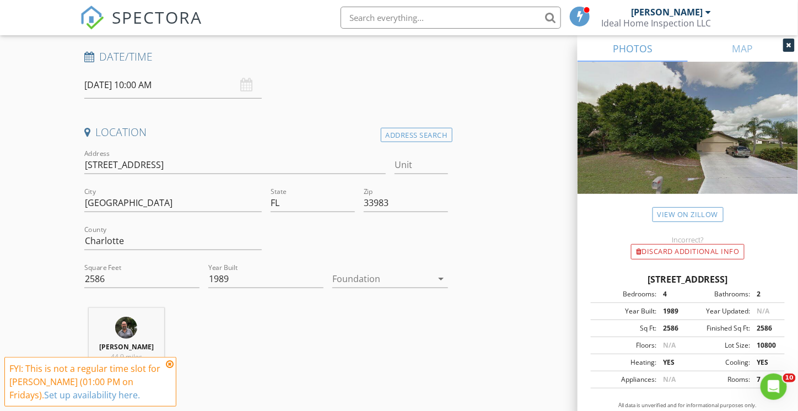
click at [437, 276] on icon "arrow_drop_down" at bounding box center [441, 278] width 13 height 13
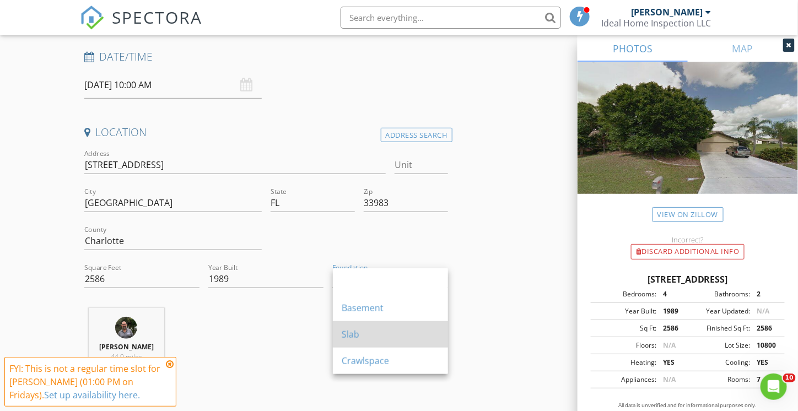
click at [381, 332] on div "Slab" at bounding box center [390, 334] width 97 height 13
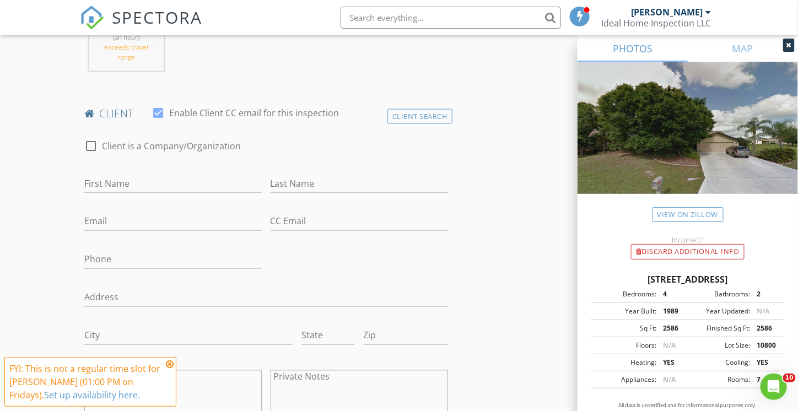
scroll to position [496, 0]
click at [170, 368] on icon at bounding box center [170, 364] width 8 height 9
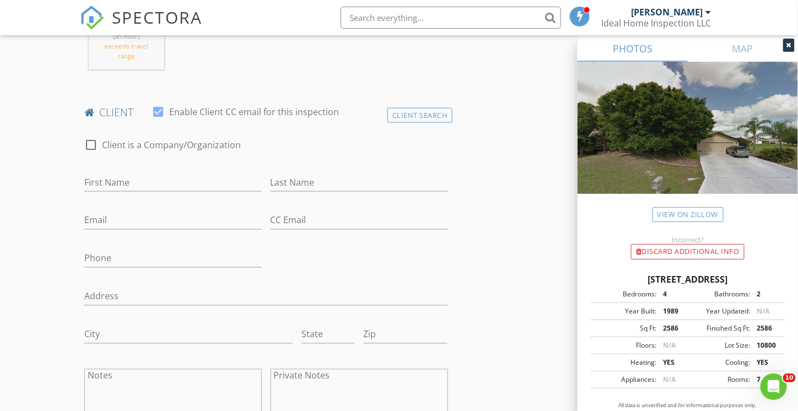
click at [115, 170] on div "First Name" at bounding box center [172, 185] width 177 height 36
click at [104, 177] on input "First Name" at bounding box center [172, 183] width 177 height 18
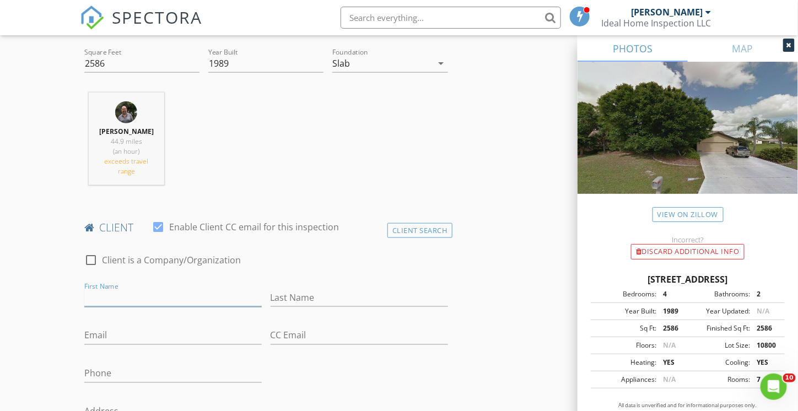
scroll to position [441, 0]
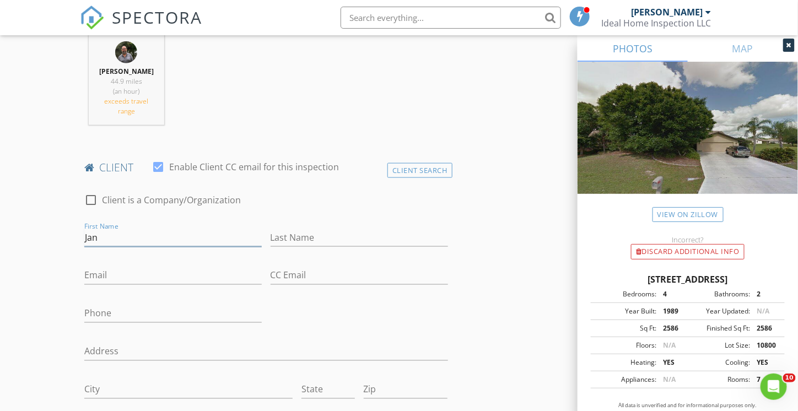
type input "Janusz"
click at [305, 234] on input "Last Name" at bounding box center [358, 238] width 177 height 18
type input "Klupiec"
click at [94, 278] on input "Email" at bounding box center [172, 276] width 177 height 18
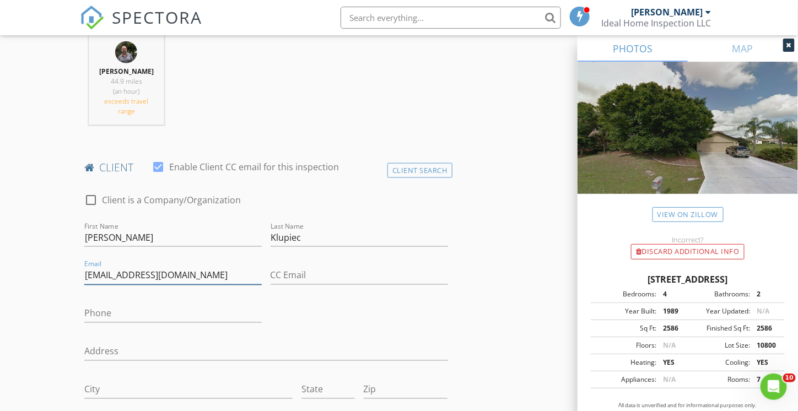
type input "bjklupiec@comcast.net"
click at [101, 311] on input "Phone" at bounding box center [172, 314] width 177 height 18
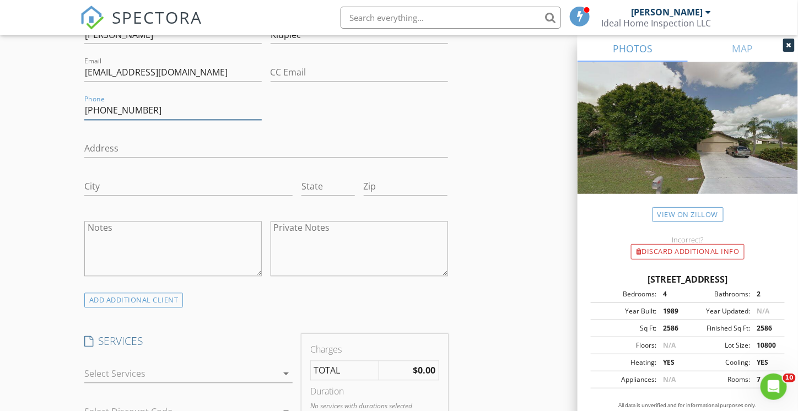
scroll to position [716, 0]
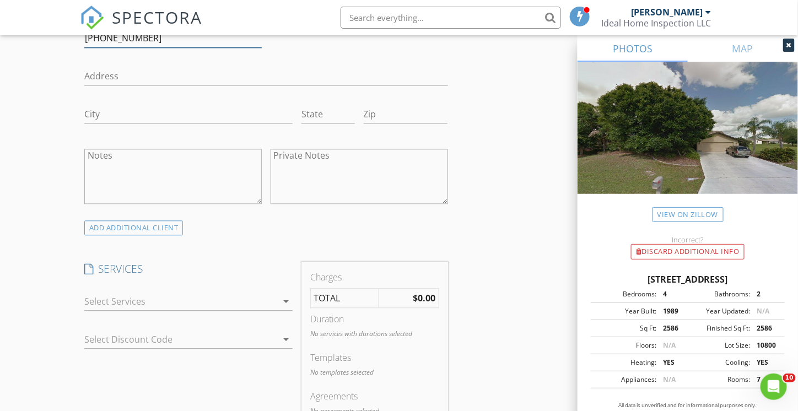
type input "847-445-4506"
click at [284, 303] on icon "arrow_drop_down" at bounding box center [285, 301] width 13 height 13
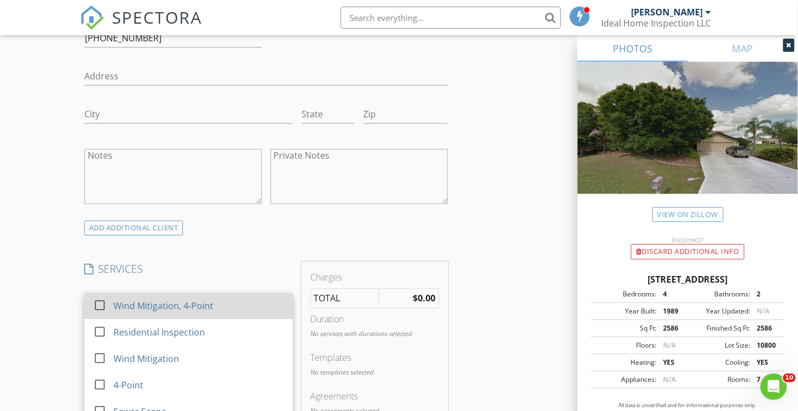
click at [219, 299] on div "Wind Mitigation, 4-Point" at bounding box center [198, 306] width 170 height 22
checkbox input "false"
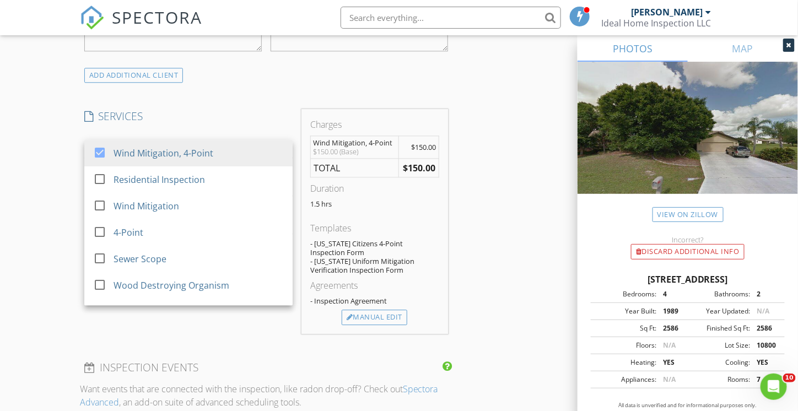
scroll to position [881, 0]
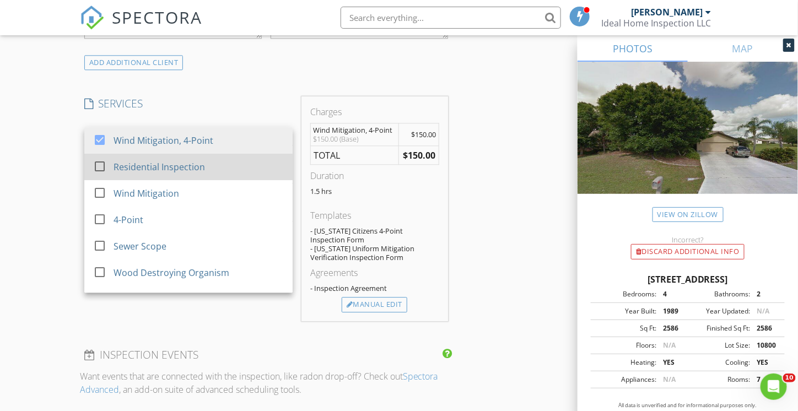
click at [156, 164] on div "Residential Inspection" at bounding box center [158, 166] width 91 height 13
checkbox input "true"
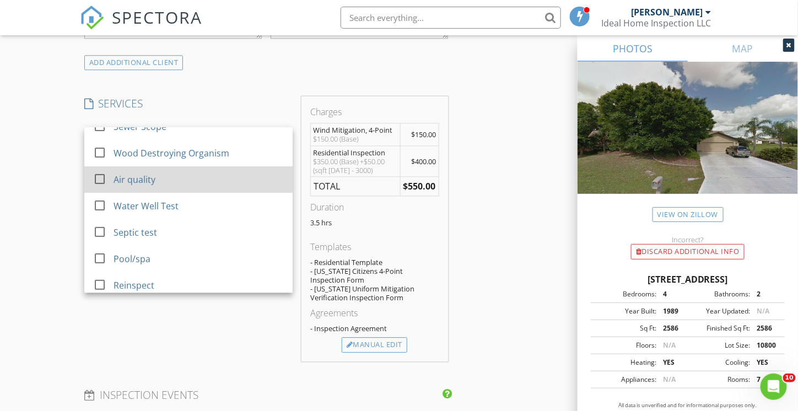
scroll to position [165, 0]
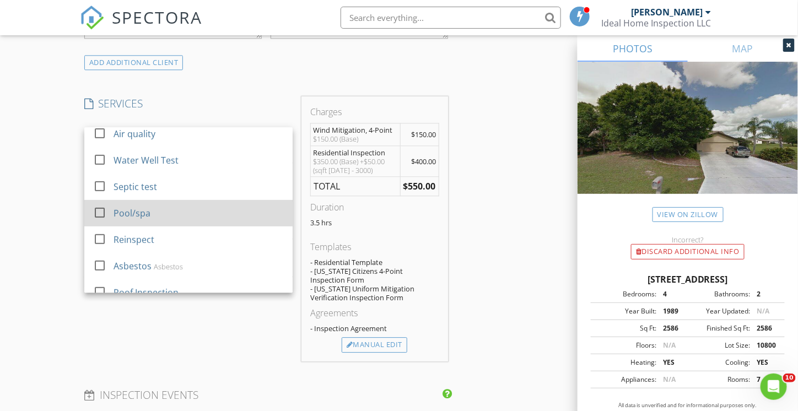
click at [140, 215] on div "Pool/spa" at bounding box center [131, 213] width 37 height 13
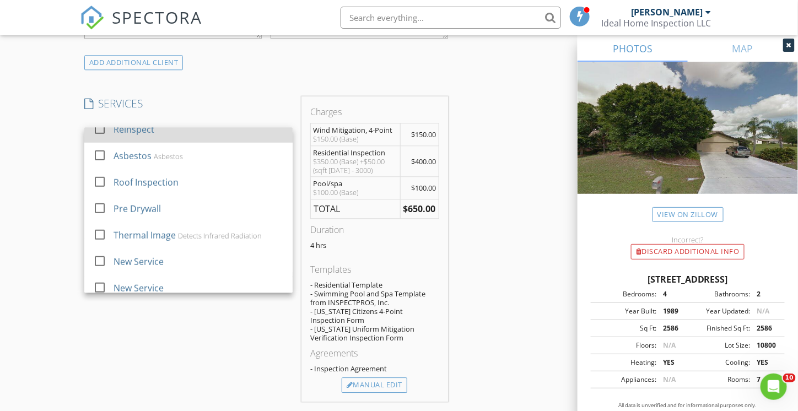
scroll to position [284, 0]
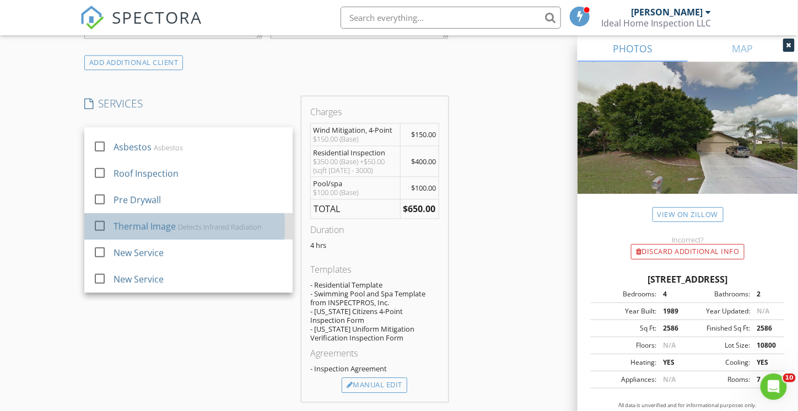
click at [139, 226] on div "Thermal Image" at bounding box center [144, 226] width 62 height 13
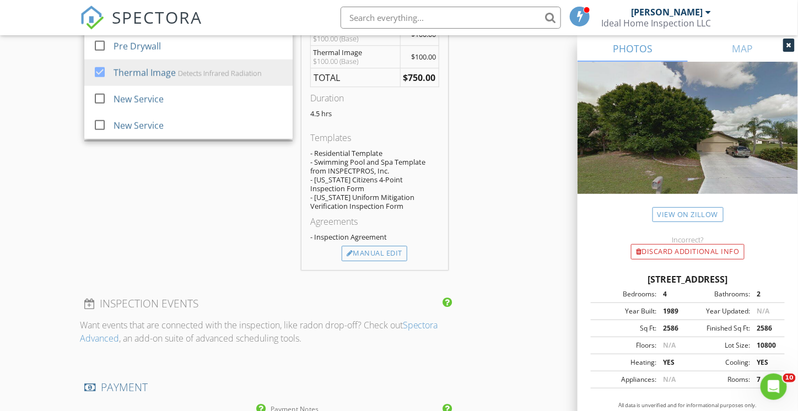
scroll to position [1047, 0]
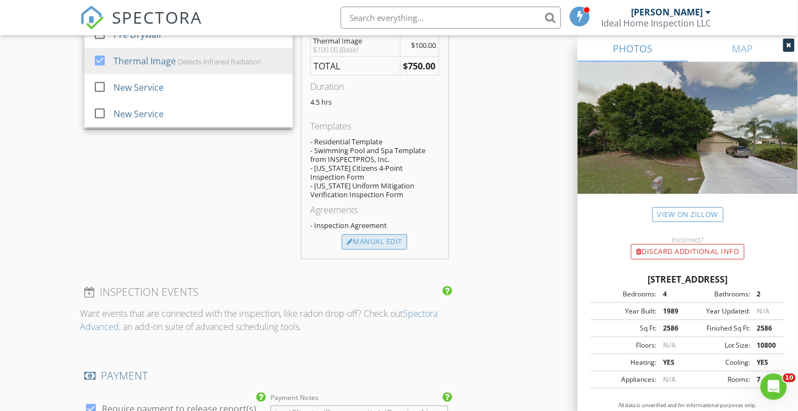
click at [372, 236] on div "Manual Edit" at bounding box center [375, 241] width 66 height 15
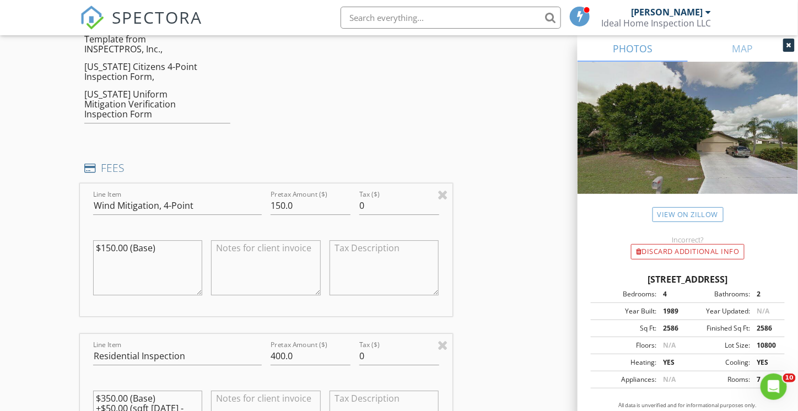
scroll to position [991, 0]
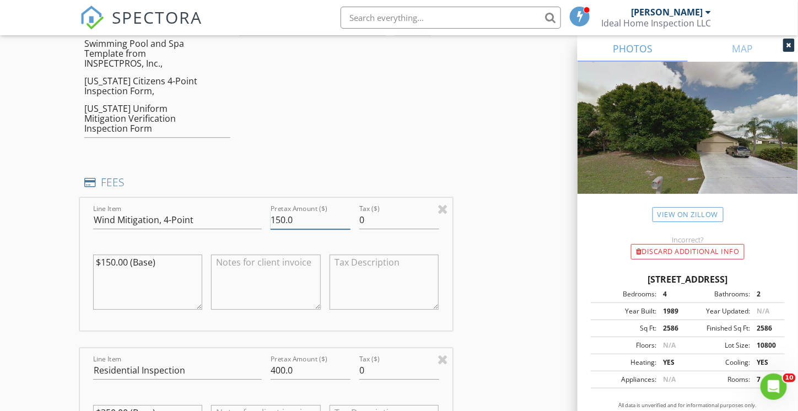
click at [318, 213] on input "150.0" at bounding box center [310, 220] width 80 height 18
type input "1"
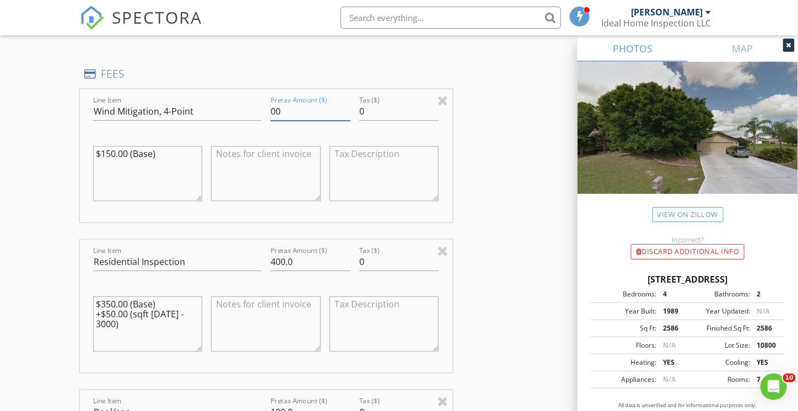
scroll to position [1102, 0]
type input "00"
click at [275, 251] on input "400.0" at bounding box center [310, 260] width 80 height 18
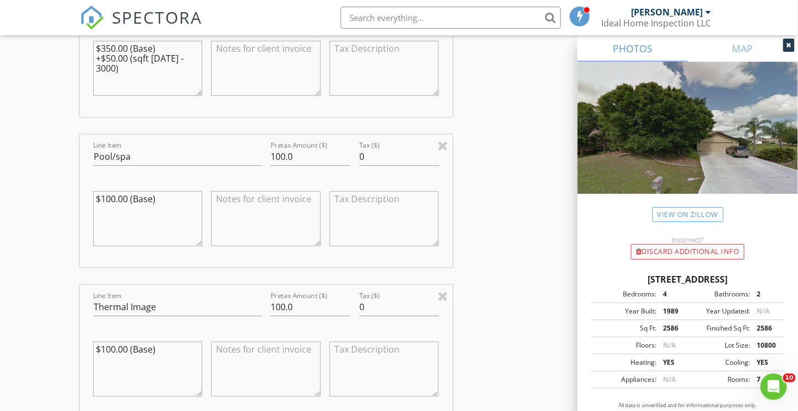
scroll to position [1377, 0]
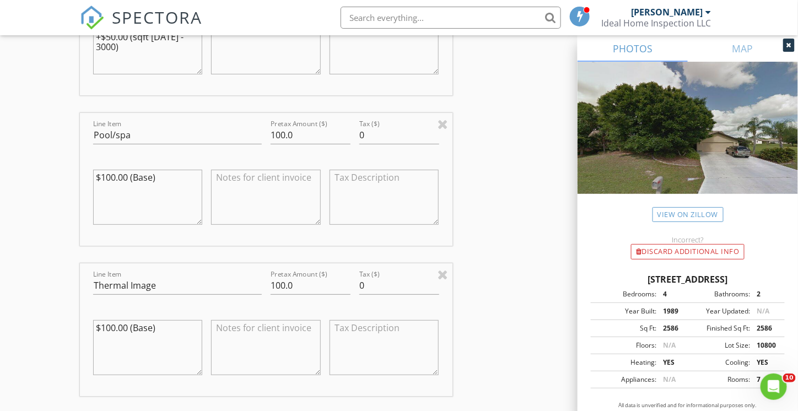
type input "500.0"
click at [296, 277] on input "100.0" at bounding box center [310, 286] width 80 height 18
type input "1"
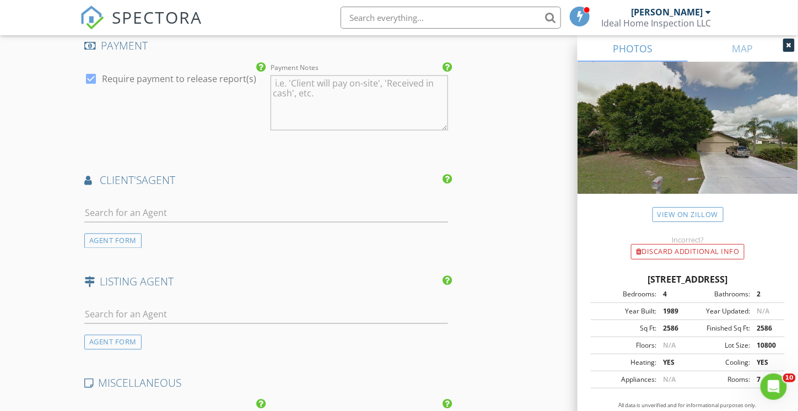
scroll to position [1928, 0]
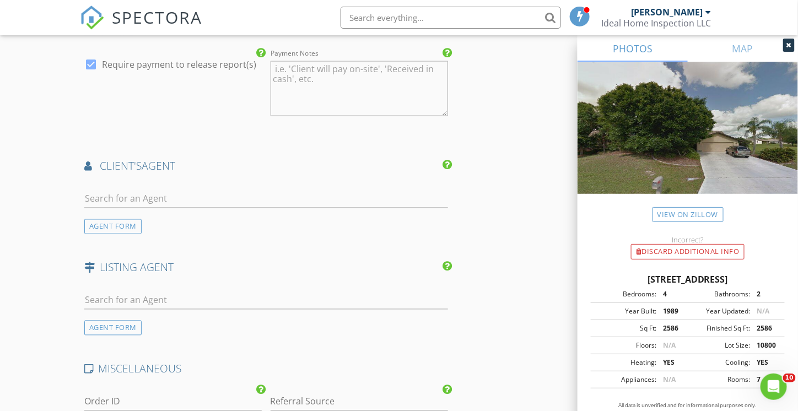
type input "00"
click at [153, 190] on input "text" at bounding box center [266, 199] width 364 height 18
type input "Mary"
click at [145, 212] on div "Mary Revell" at bounding box center [150, 218] width 68 height 13
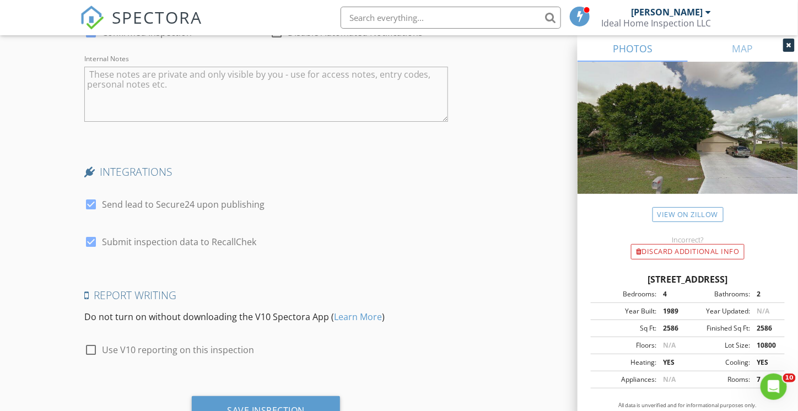
scroll to position [2695, 0]
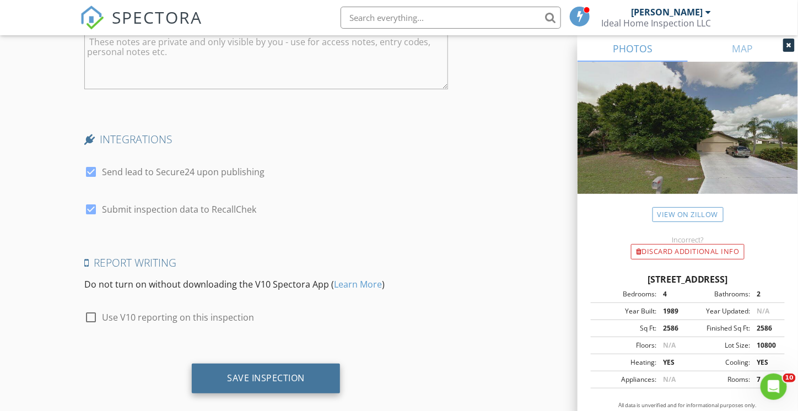
click at [263, 372] on div "Save Inspection" at bounding box center [266, 377] width 78 height 11
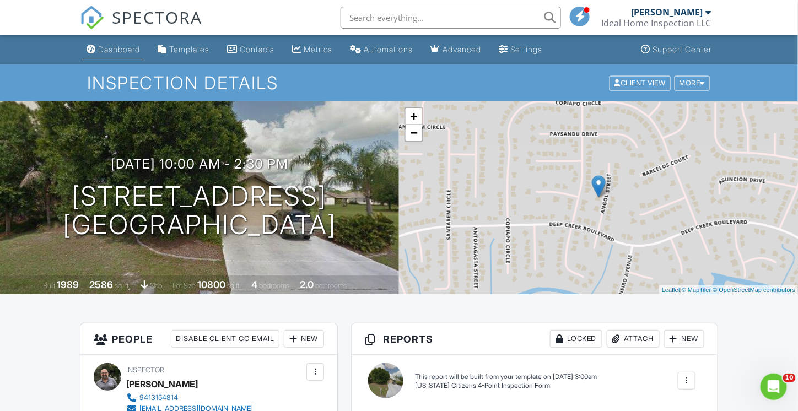
click at [113, 51] on div "Dashboard" at bounding box center [119, 49] width 42 height 9
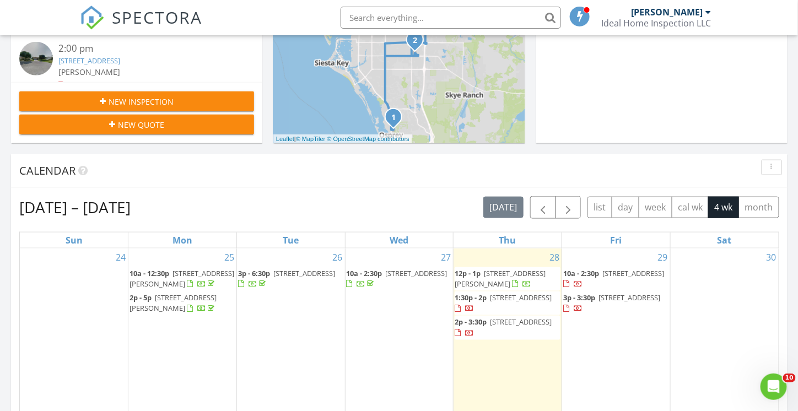
scroll to position [496, 0]
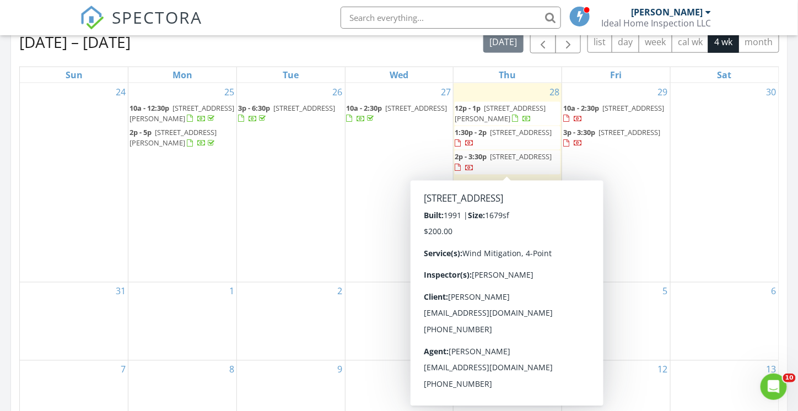
click at [333, 185] on div "26 3p - 6:30p [STREET_ADDRESS]" at bounding box center [291, 182] width 108 height 199
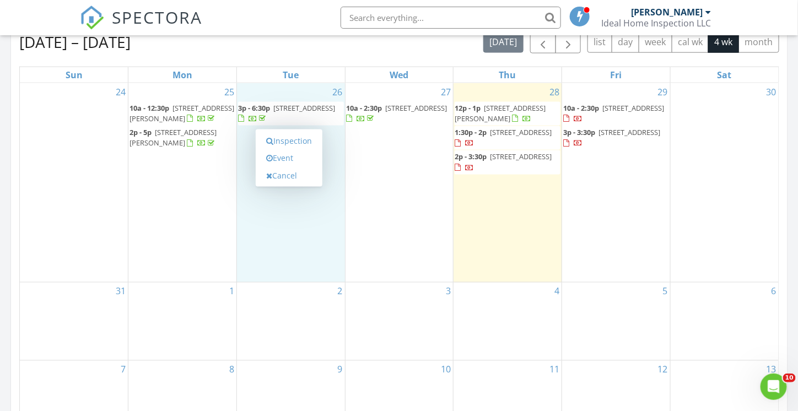
click at [706, 254] on div "30" at bounding box center [724, 182] width 108 height 199
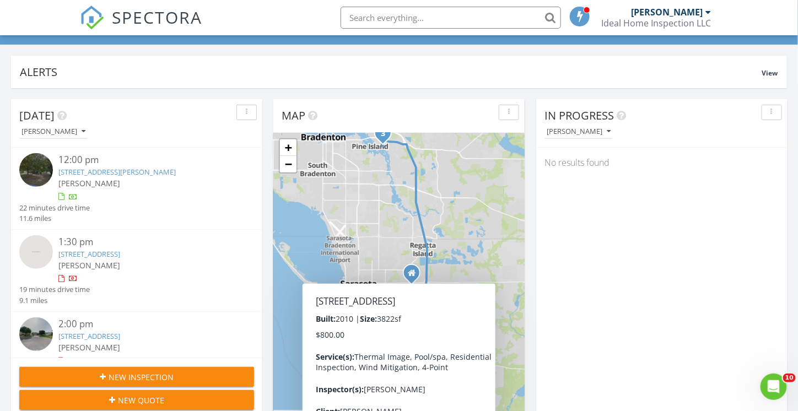
scroll to position [0, 0]
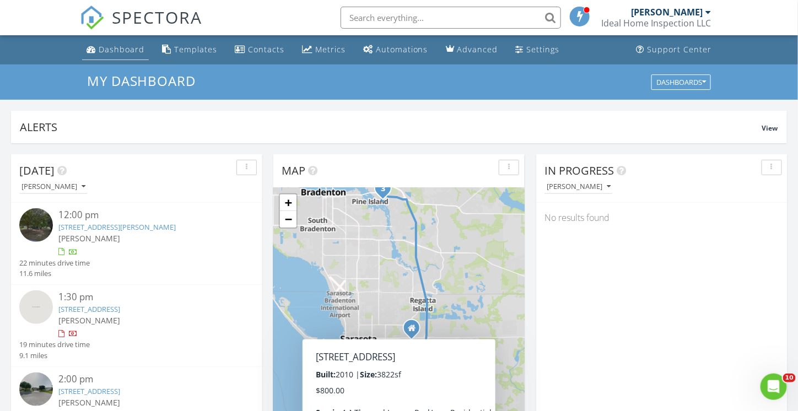
click at [115, 53] on div "Dashboard" at bounding box center [122, 49] width 46 height 10
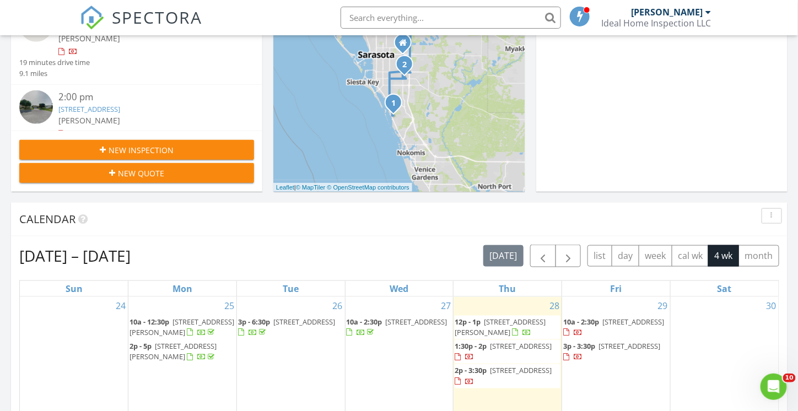
scroll to position [330, 0]
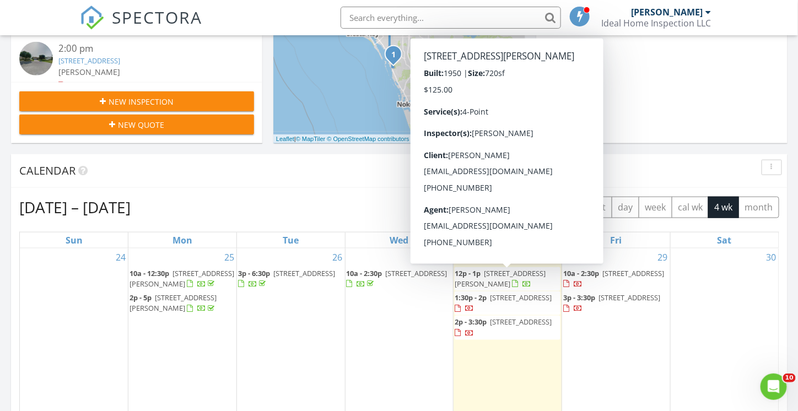
click at [138, 101] on span "New Inspection" at bounding box center [141, 102] width 65 height 12
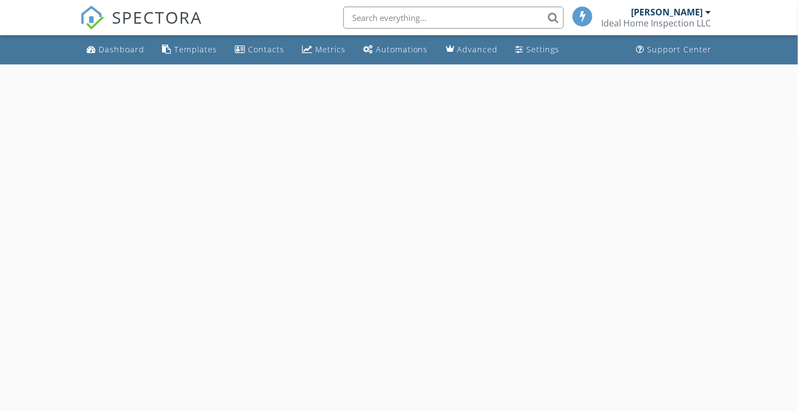
select select "7"
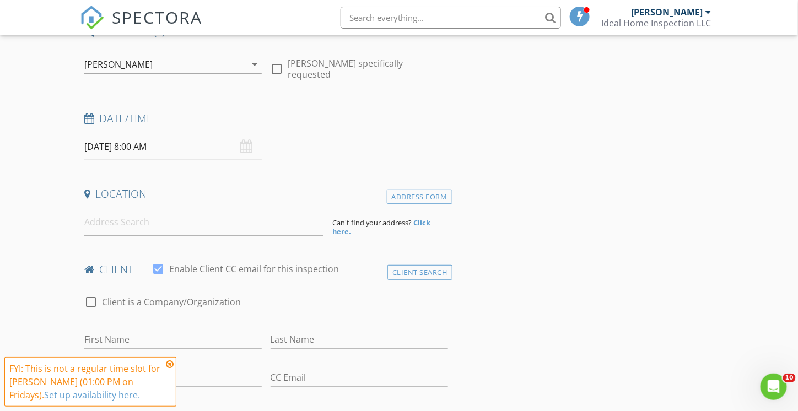
scroll to position [110, 0]
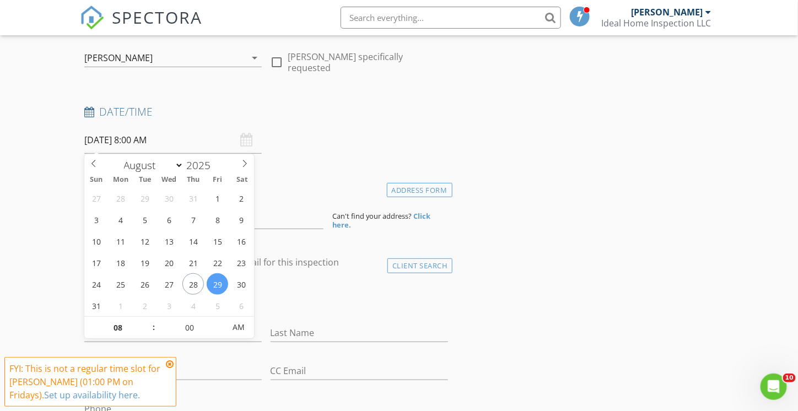
click at [133, 134] on input "[DATE] 8:00 AM" at bounding box center [172, 140] width 177 height 27
type input "09"
type input "[DATE] 9:00 AM"
click at [148, 322] on span at bounding box center [148, 322] width 8 height 11
type input "10"
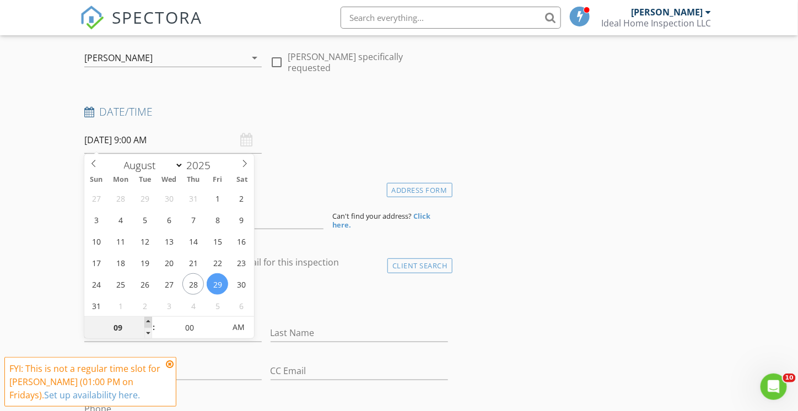
type input "[DATE] 10:00 AM"
click at [148, 322] on span at bounding box center [148, 322] width 8 height 11
type input "11"
type input "[DATE] 11:00 AM"
click at [148, 322] on span at bounding box center [148, 322] width 8 height 11
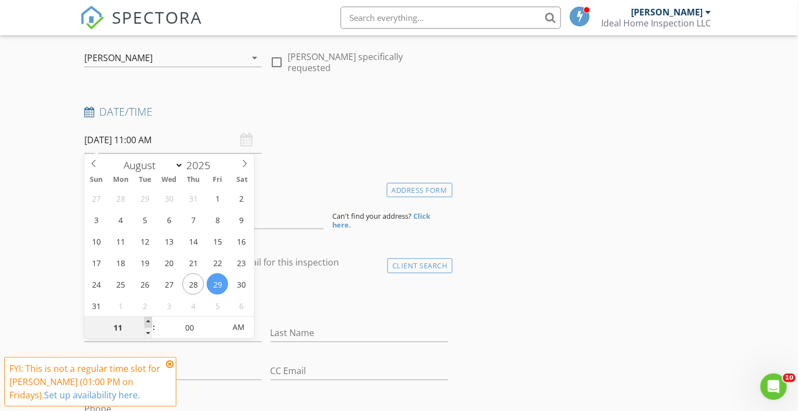
type input "12"
type input "[DATE] 12:00 PM"
click at [148, 322] on span at bounding box center [148, 322] width 8 height 11
type input "01"
type input "[DATE] 1:00 PM"
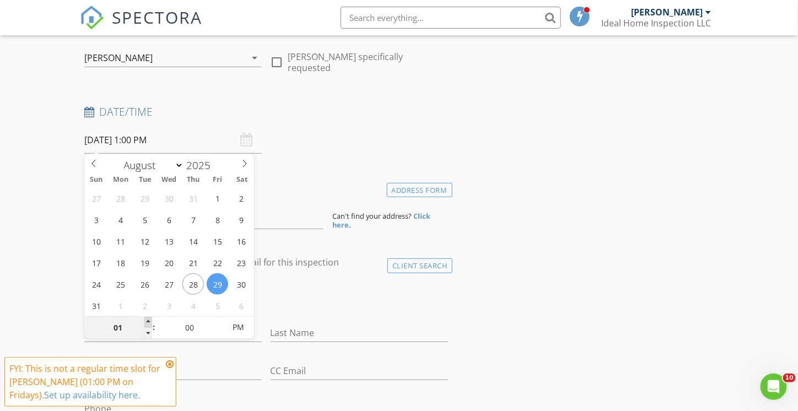
click at [148, 322] on span at bounding box center [148, 322] width 8 height 11
type input "02"
type input "[DATE] 2:00 PM"
click at [148, 322] on span at bounding box center [148, 322] width 8 height 11
type input "03"
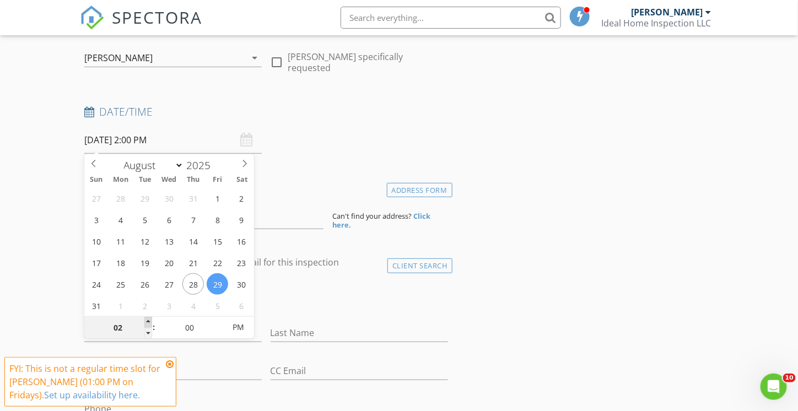
type input "[DATE] 3:00 PM"
click at [148, 322] on span at bounding box center [148, 322] width 8 height 11
type input "04"
type input "[DATE] 4:00 PM"
click at [148, 322] on span at bounding box center [148, 322] width 8 height 11
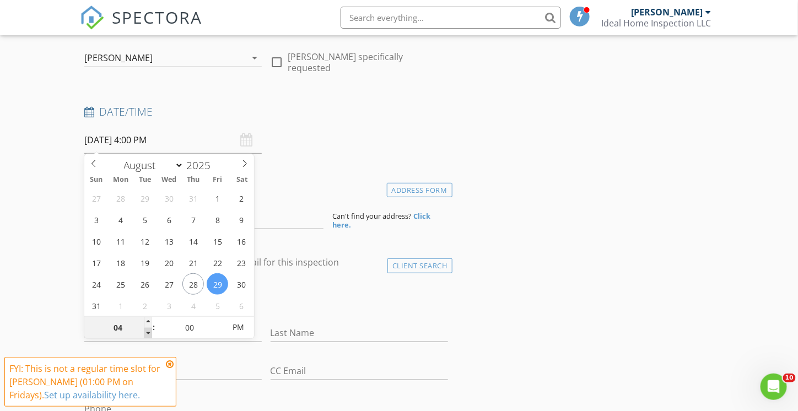
type input "03"
type input "[DATE] 3:00 PM"
click at [147, 333] on span at bounding box center [148, 333] width 8 height 11
type input "04"
type input "[DATE] 4:00 PM"
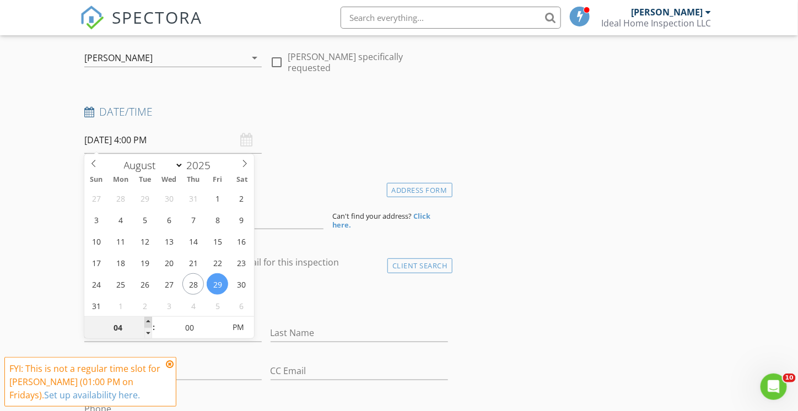
click at [147, 324] on span at bounding box center [148, 322] width 8 height 11
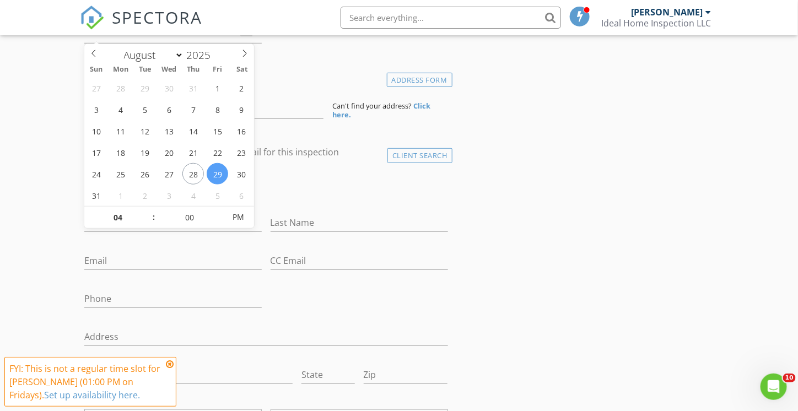
scroll to position [275, 0]
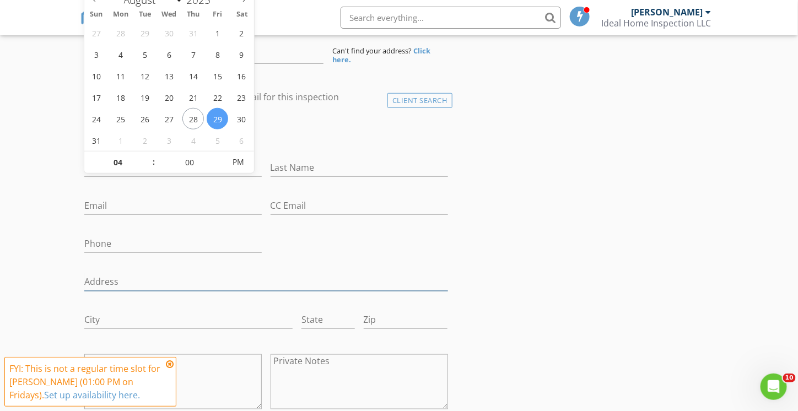
click at [220, 273] on input "Address" at bounding box center [266, 282] width 364 height 18
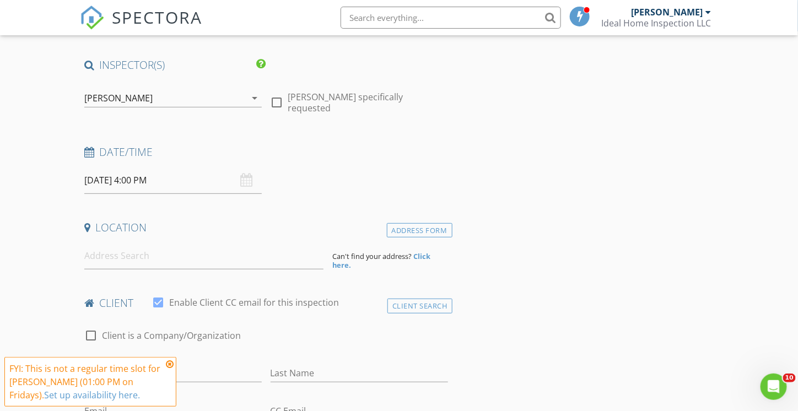
scroll to position [55, 0]
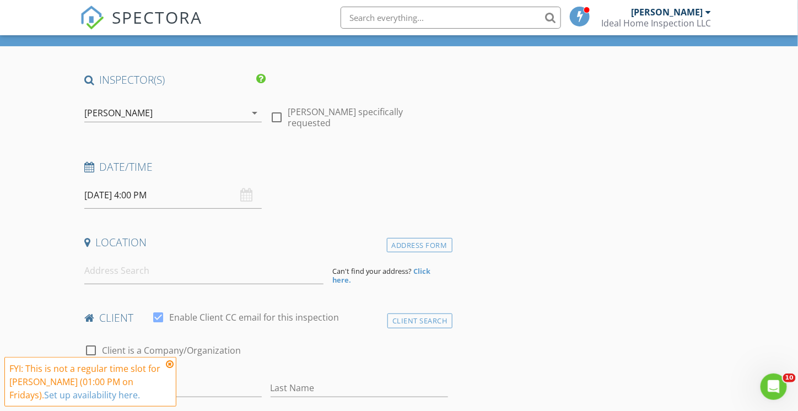
click at [166, 199] on input "[DATE] 4:00 PM" at bounding box center [172, 195] width 177 height 27
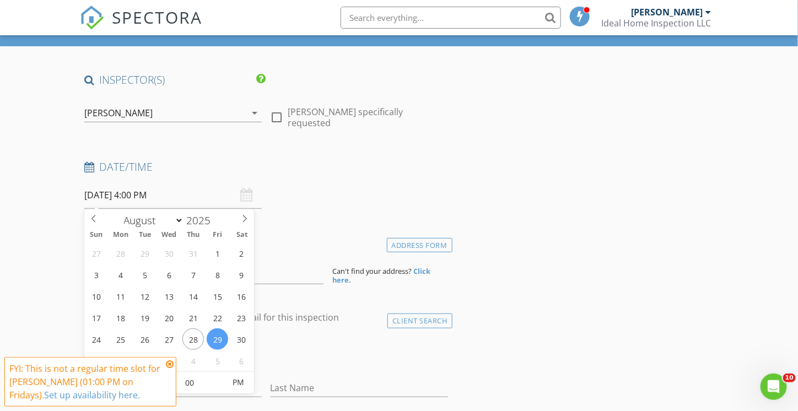
click at [294, 253] on div "Location" at bounding box center [266, 246] width 372 height 22
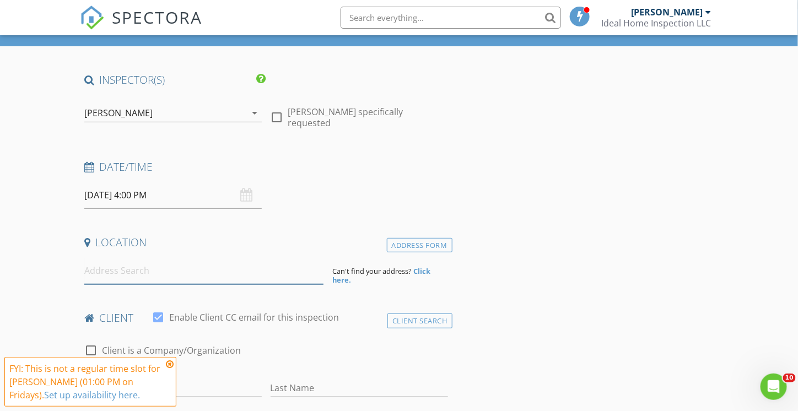
click at [115, 274] on input at bounding box center [203, 270] width 239 height 27
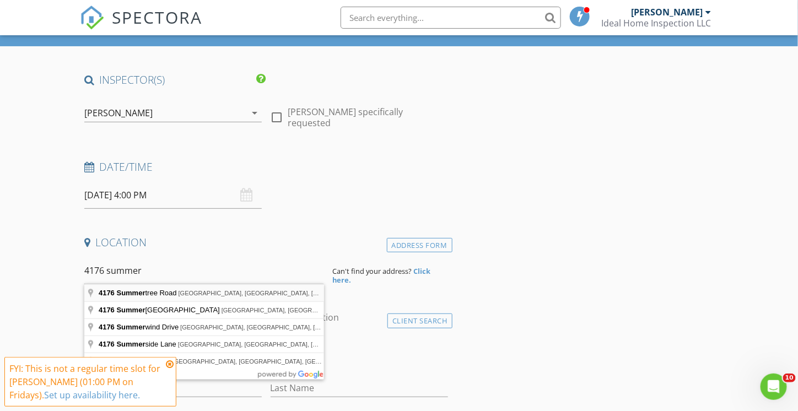
type input "[STREET_ADDRESS]"
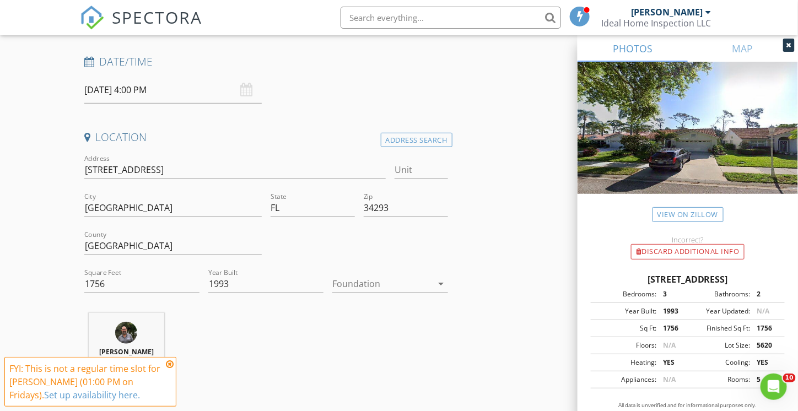
scroll to position [165, 0]
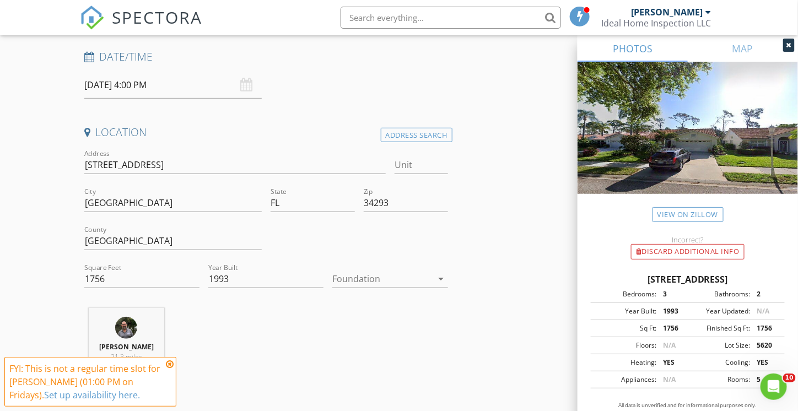
click at [171, 363] on icon at bounding box center [170, 364] width 8 height 9
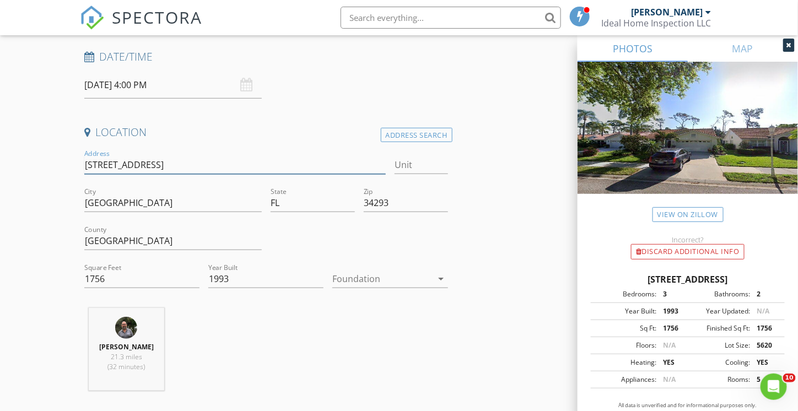
drag, startPoint x: 172, startPoint y: 164, endPoint x: 77, endPoint y: 164, distance: 95.3
click at [441, 278] on icon "arrow_drop_down" at bounding box center [441, 278] width 13 height 13
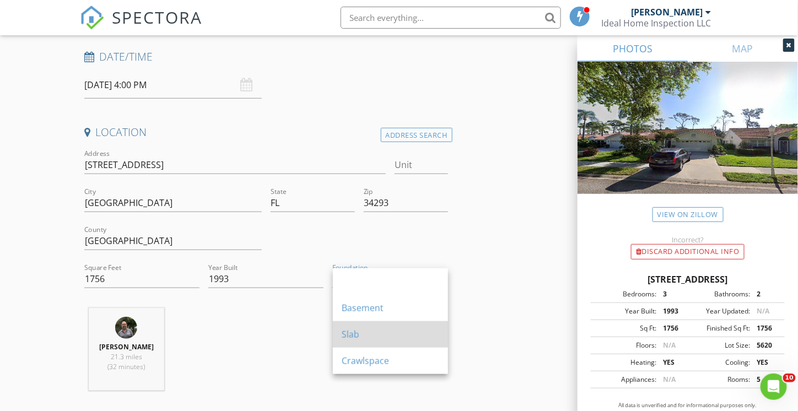
click at [367, 333] on div "Slab" at bounding box center [390, 334] width 97 height 13
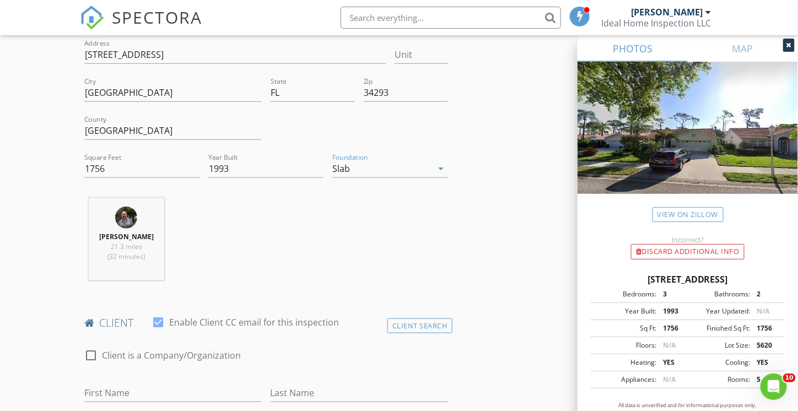
scroll to position [386, 0]
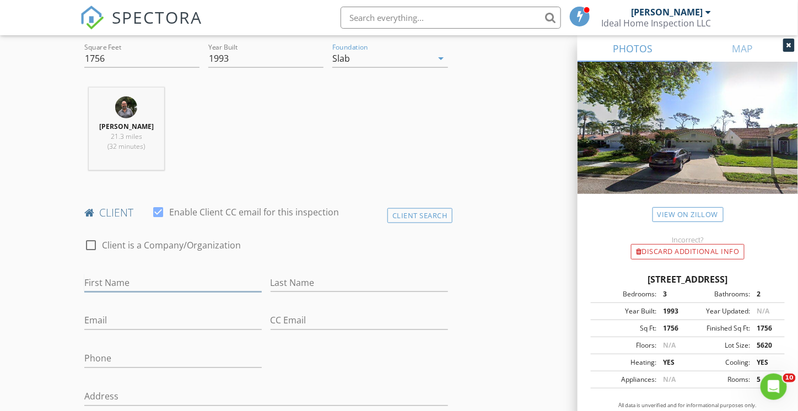
click at [119, 280] on input "First Name" at bounding box center [172, 283] width 177 height 18
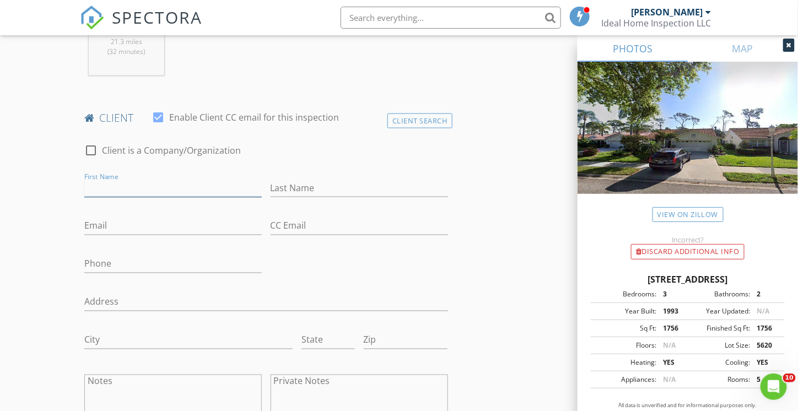
scroll to position [496, 0]
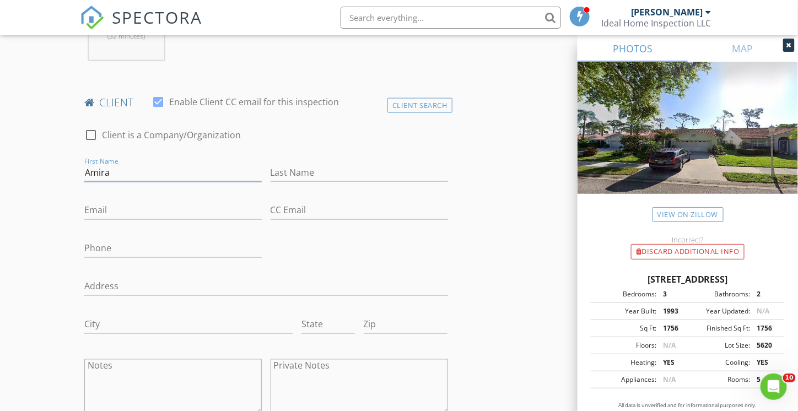
type input "Amira"
click at [292, 167] on input "Last Name" at bounding box center [358, 173] width 177 height 18
type input "Tarabay"
click at [88, 251] on input "Phone" at bounding box center [172, 249] width 177 height 18
type input "914-602-1711"
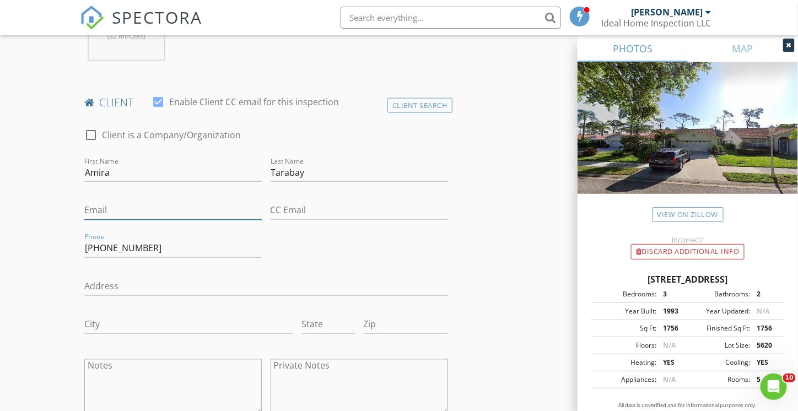
click at [117, 206] on input "Email" at bounding box center [172, 211] width 177 height 18
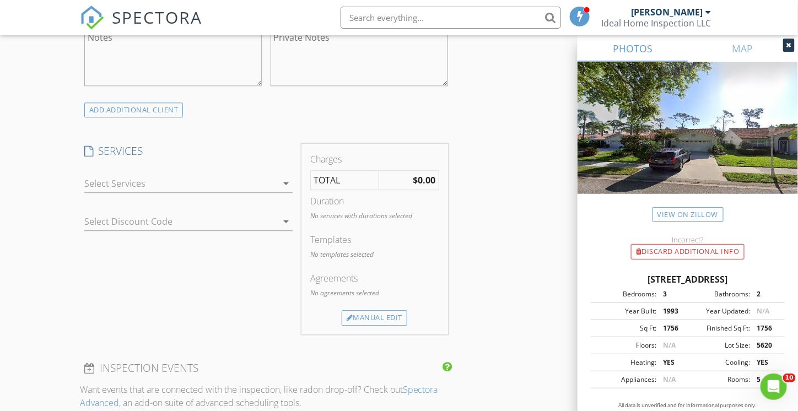
scroll to position [826, 0]
click at [285, 177] on icon "arrow_drop_down" at bounding box center [285, 181] width 13 height 13
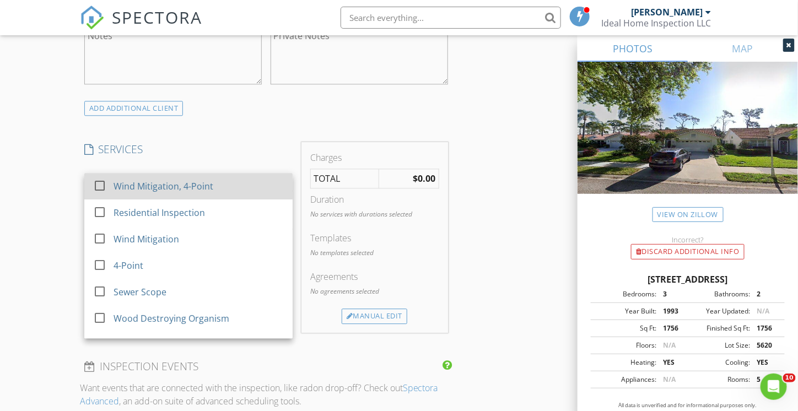
click at [188, 183] on div "Wind Mitigation, 4-Point" at bounding box center [163, 186] width 100 height 13
checkbox input "false"
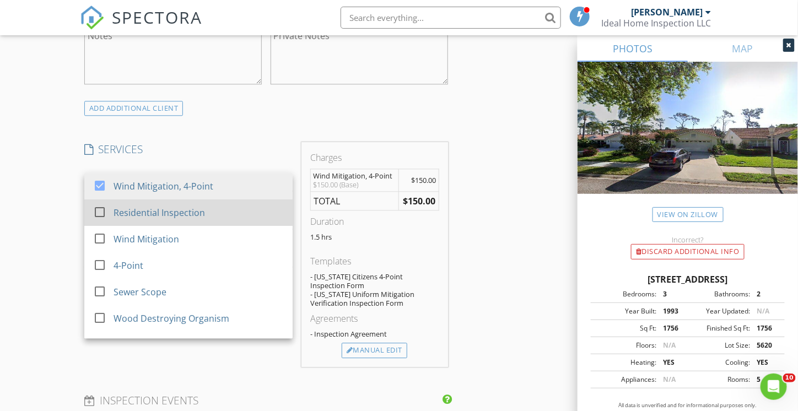
click at [160, 214] on div "Residential Inspection" at bounding box center [158, 212] width 91 height 13
checkbox input "true"
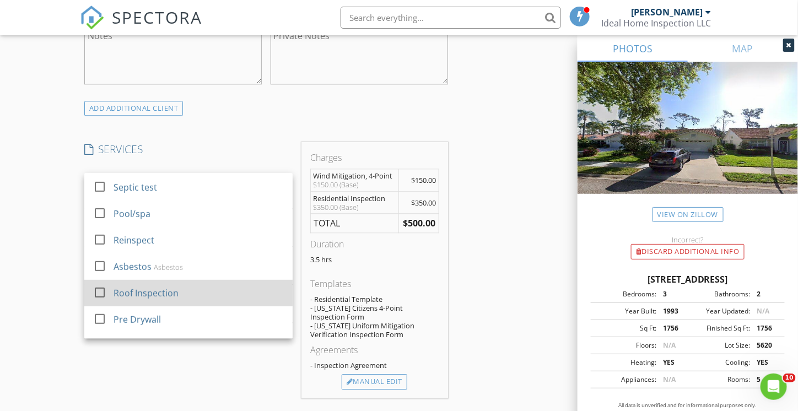
scroll to position [275, 0]
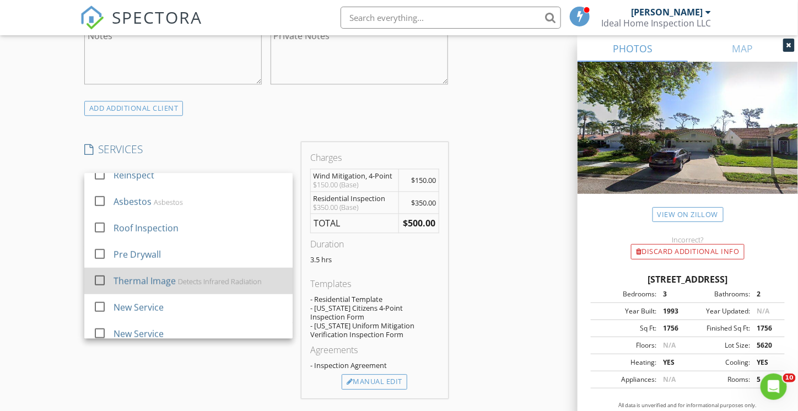
click at [166, 280] on div "Thermal Image" at bounding box center [144, 280] width 62 height 13
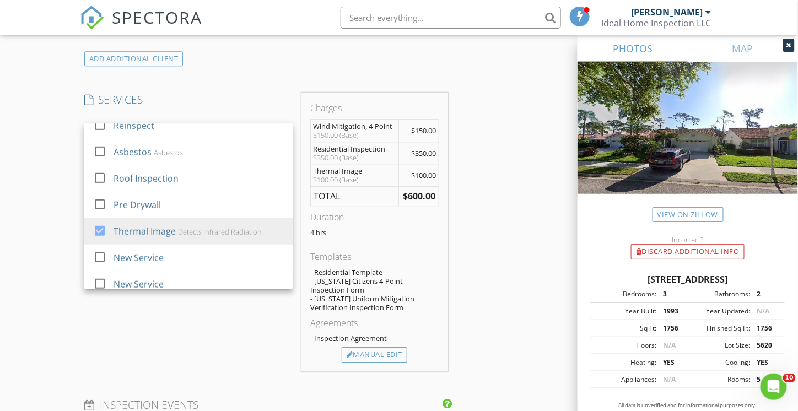
scroll to position [939, 0]
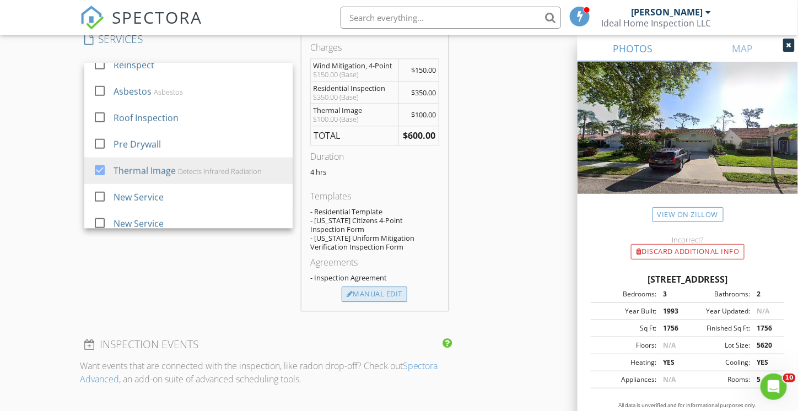
click at [375, 290] on div "Manual Edit" at bounding box center [375, 293] width 66 height 15
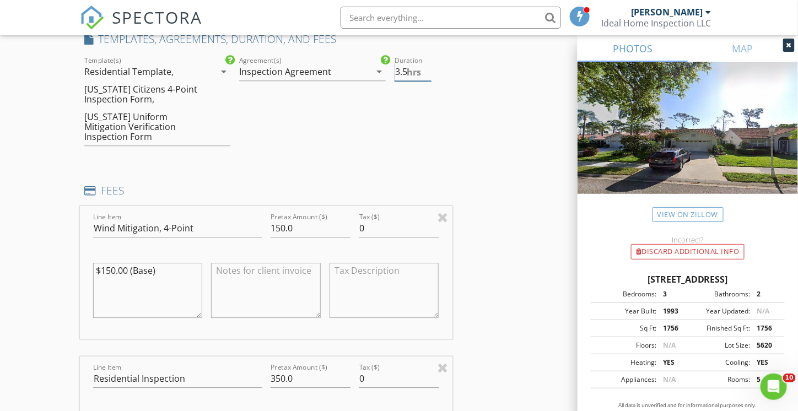
click at [425, 71] on input "3.5" at bounding box center [412, 72] width 37 height 18
click at [425, 71] on input "3" at bounding box center [412, 72] width 37 height 18
type input "2.5"
click at [425, 71] on input "2.5" at bounding box center [412, 72] width 37 height 18
click at [313, 219] on input "150.0" at bounding box center [310, 228] width 80 height 18
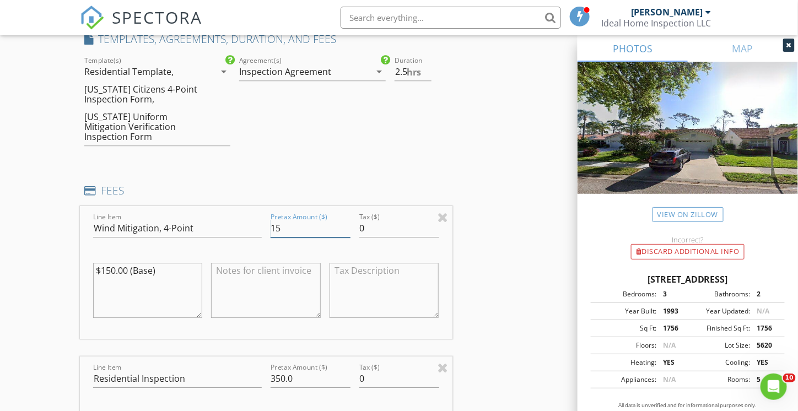
type input "1"
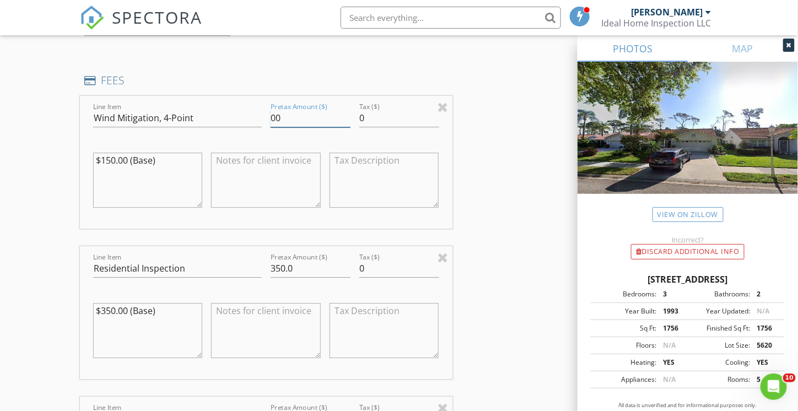
type input "00"
click at [274, 259] on input "350.0" at bounding box center [310, 268] width 80 height 18
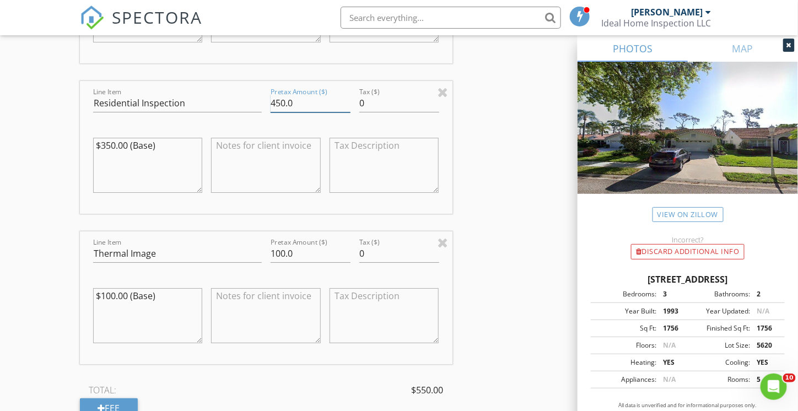
scroll to position [1269, 0]
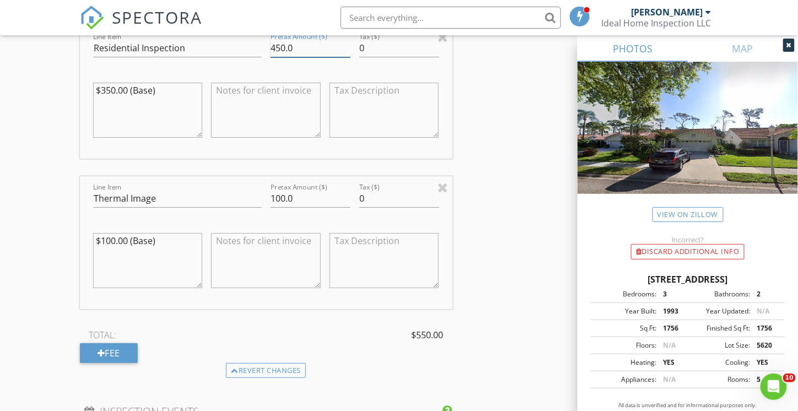
type input "450.0"
click at [306, 189] on input "100.0" at bounding box center [310, 198] width 80 height 18
type input "1"
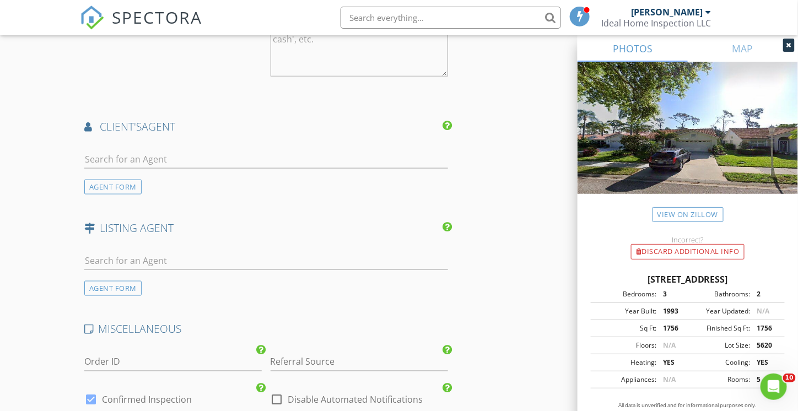
scroll to position [1820, 0]
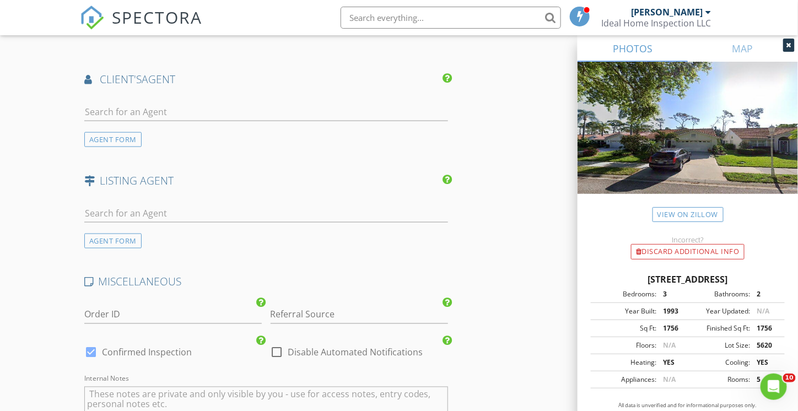
type input "00"
click at [123, 103] on input "text" at bounding box center [266, 112] width 364 height 18
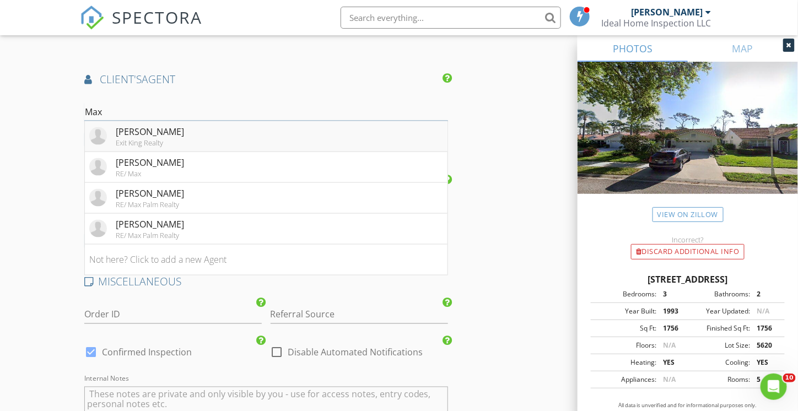
type input "Max"
click at [140, 125] on div "Max Pereira" at bounding box center [150, 131] width 68 height 13
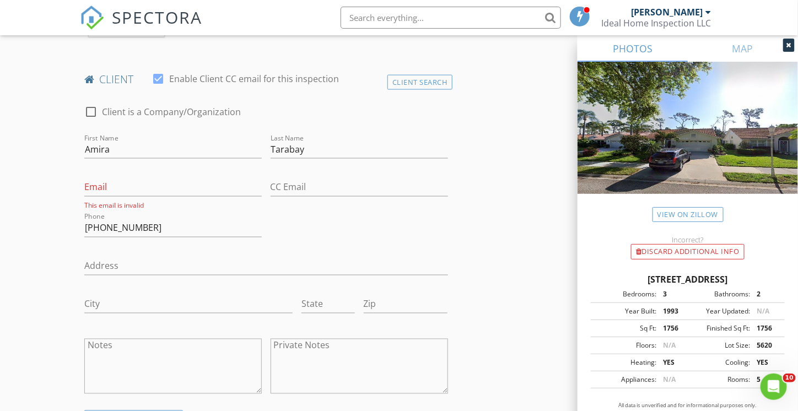
scroll to position [553, 0]
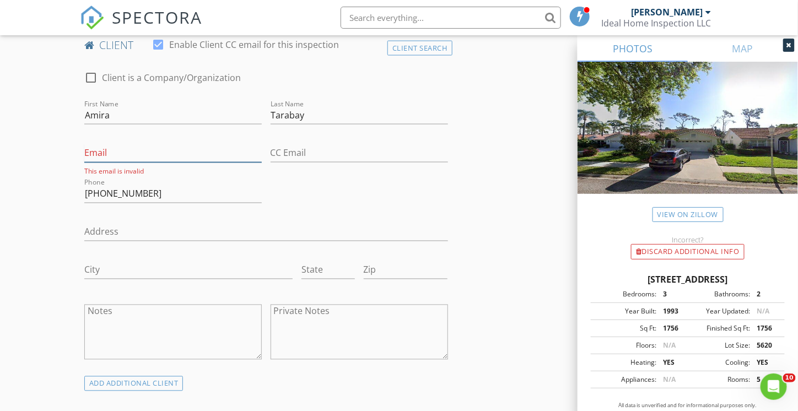
click at [107, 154] on input "Email" at bounding box center [172, 153] width 177 height 18
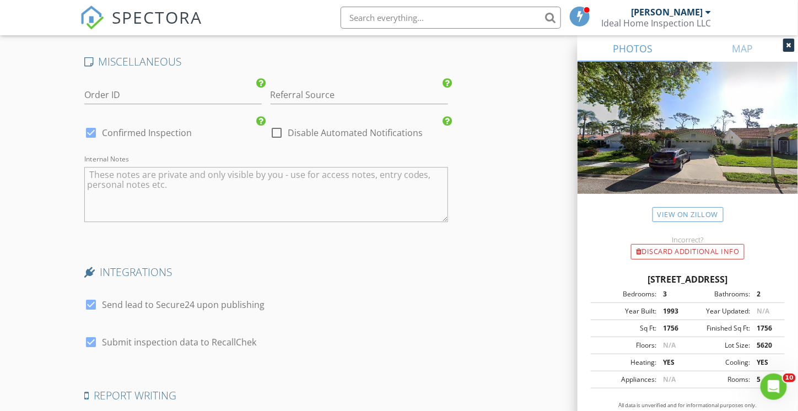
scroll to position [2497, 0]
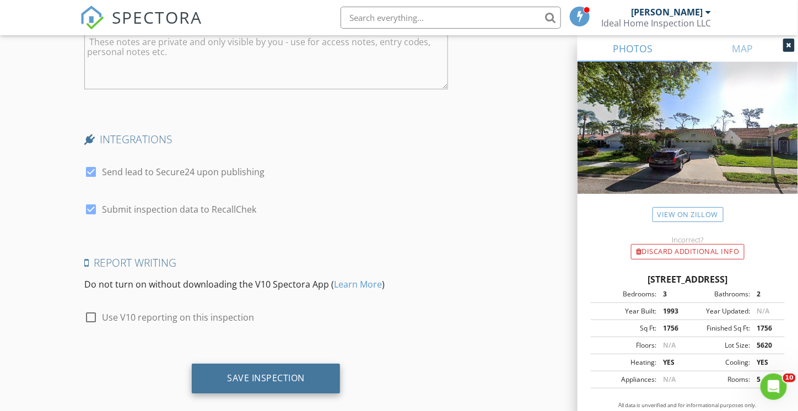
type input "amiratarabay@gmail.com"
click at [273, 366] on div "Save Inspection" at bounding box center [266, 379] width 148 height 30
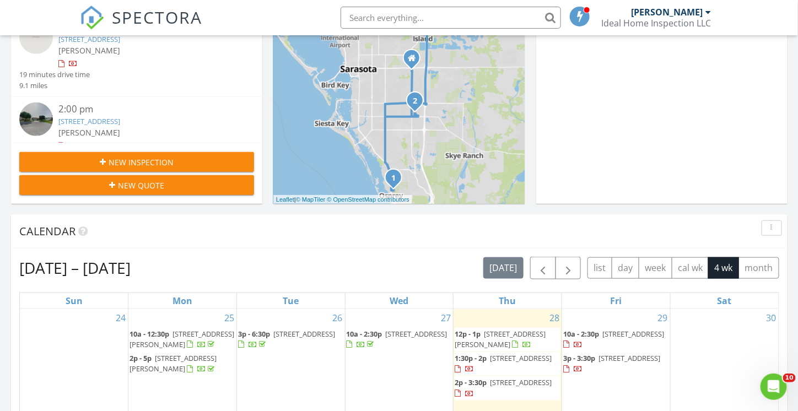
scroll to position [386, 0]
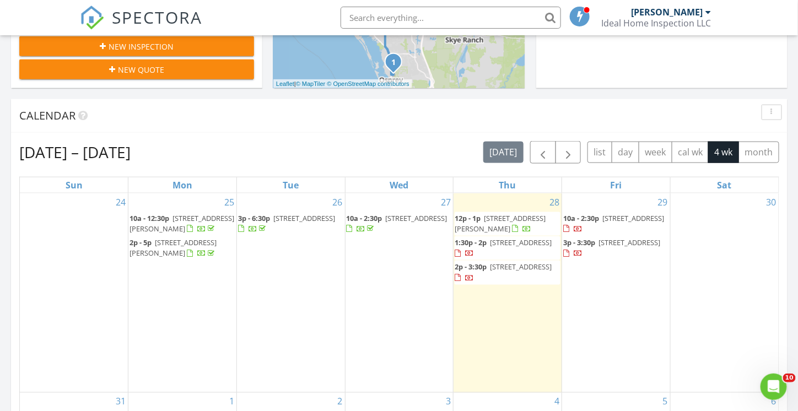
click at [600, 247] on span "[STREET_ADDRESS]" at bounding box center [629, 242] width 62 height 10
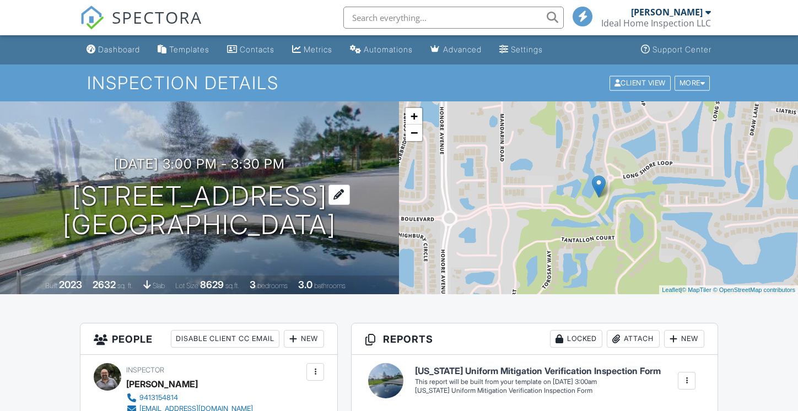
drag, startPoint x: 0, startPoint y: 0, endPoint x: 336, endPoint y: 203, distance: 392.7
click at [336, 203] on div "[DATE] 3:00 pm - 3:30 pm [STREET_ADDRESS] [GEOGRAPHIC_DATA], FL 34238" at bounding box center [199, 197] width 399 height 83
click at [336, 218] on h1 "[STREET_ADDRESS] [GEOGRAPHIC_DATA], FL 34238" at bounding box center [199, 211] width 273 height 58
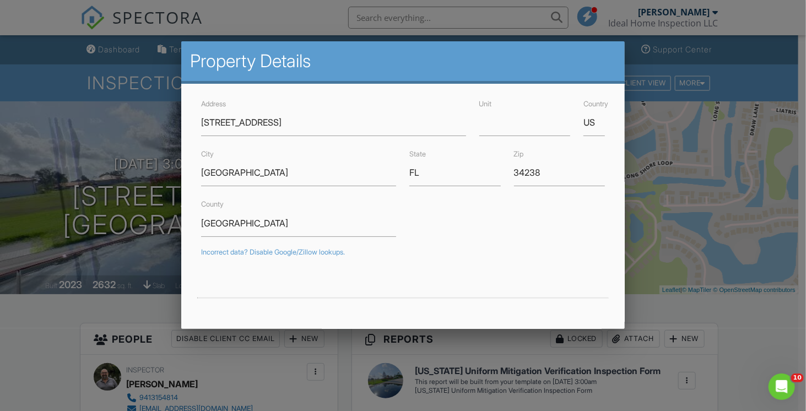
click at [738, 191] on div at bounding box center [403, 202] width 806 height 514
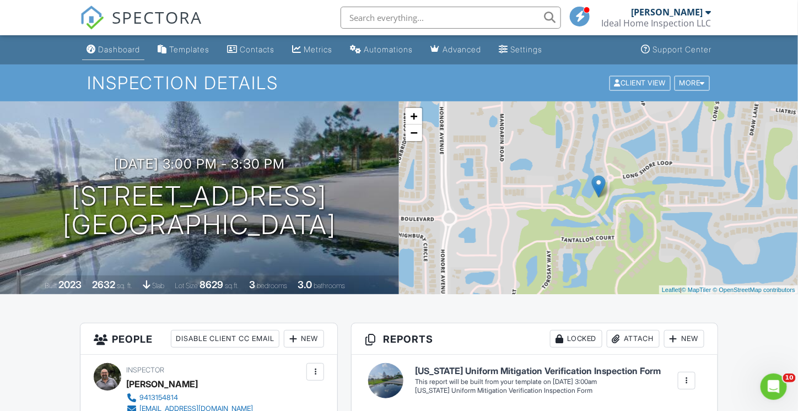
click at [117, 50] on div "Dashboard" at bounding box center [119, 49] width 42 height 9
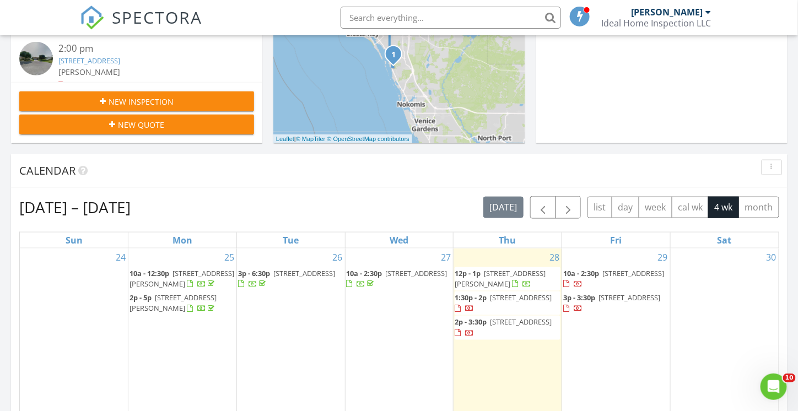
scroll to position [441, 0]
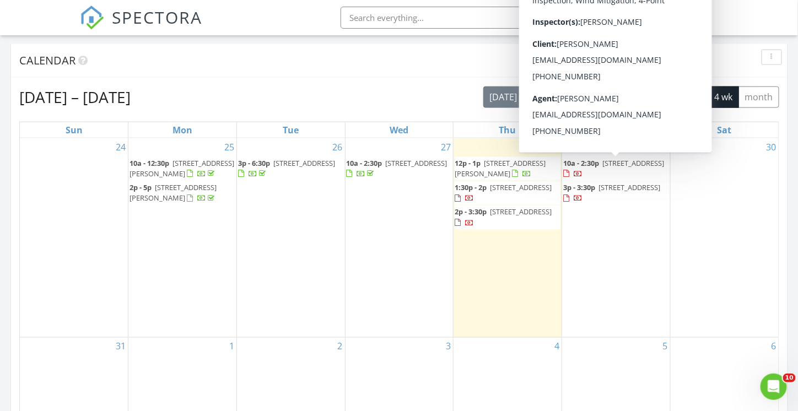
click at [582, 169] on div at bounding box center [572, 174] width 19 height 10
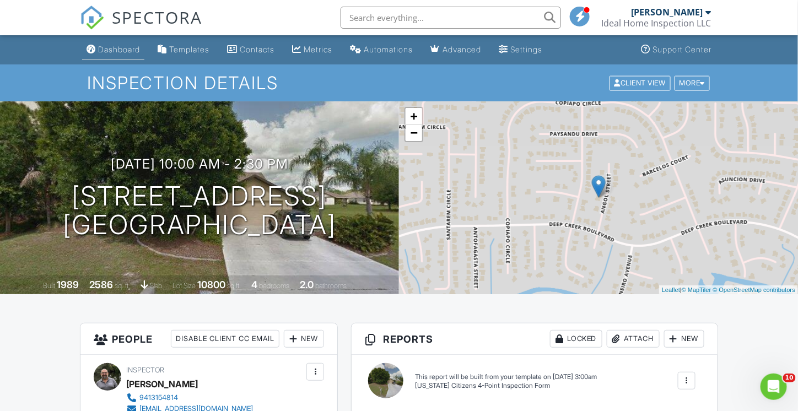
click at [117, 52] on div "Dashboard" at bounding box center [119, 49] width 42 height 9
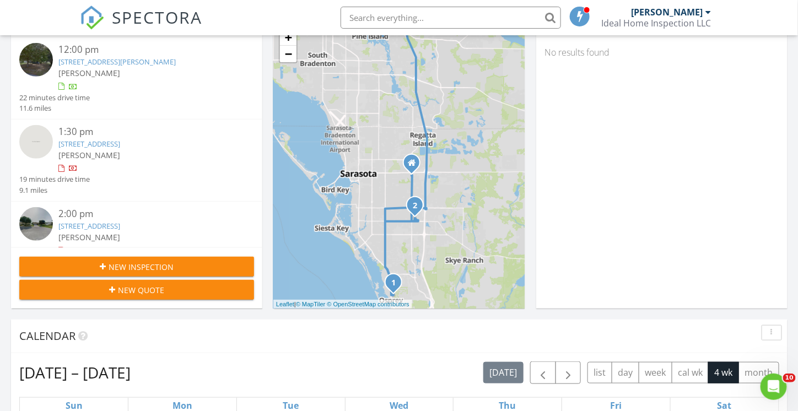
scroll to position [330, 0]
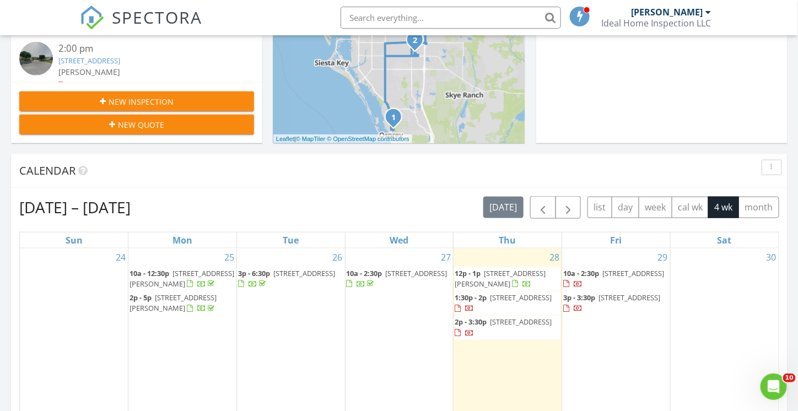
click at [605, 302] on span "[STREET_ADDRESS]" at bounding box center [629, 297] width 62 height 10
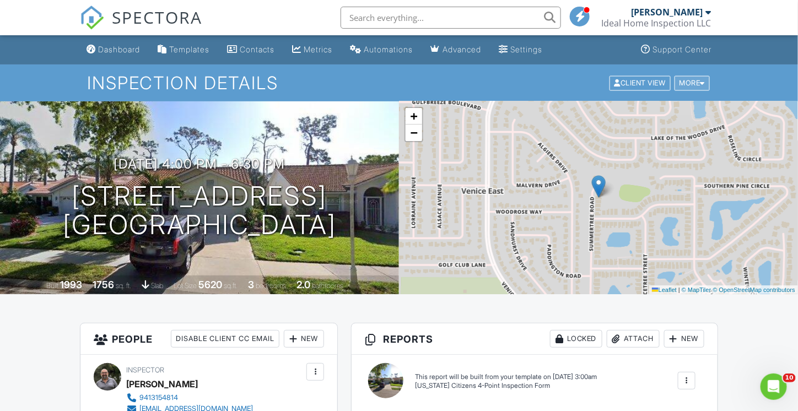
click at [701, 86] on div "More" at bounding box center [692, 82] width 36 height 15
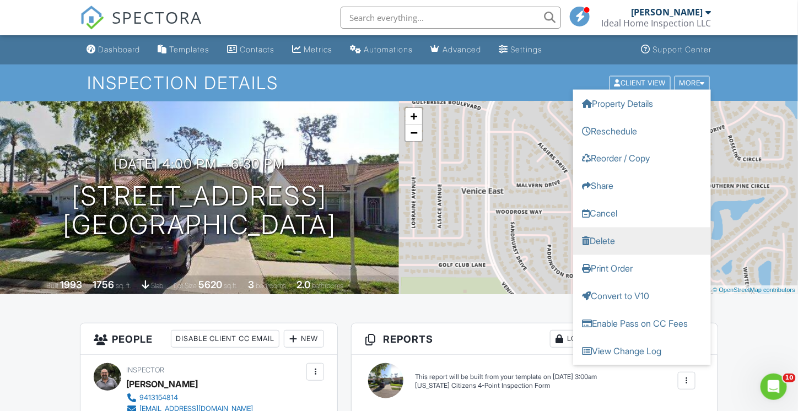
click at [617, 244] on link "Delete" at bounding box center [642, 241] width 138 height 28
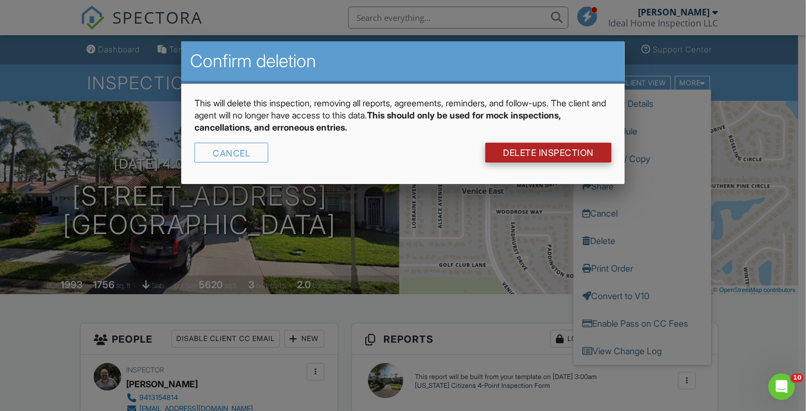
click at [532, 153] on link "DELETE Inspection" at bounding box center [548, 153] width 126 height 20
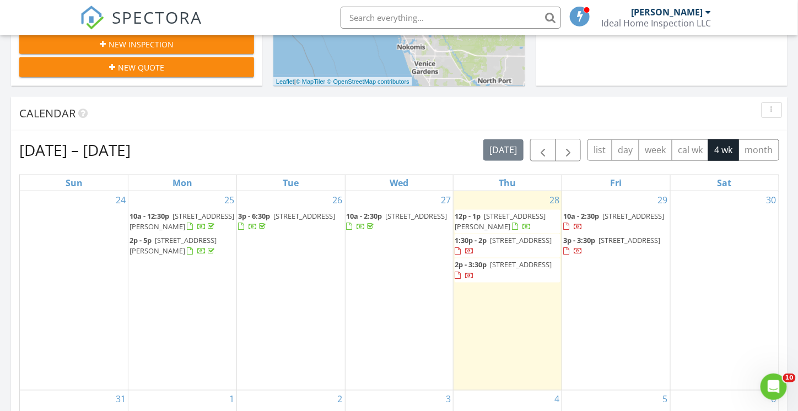
scroll to position [386, 0]
